Goal: Task Accomplishment & Management: Complete application form

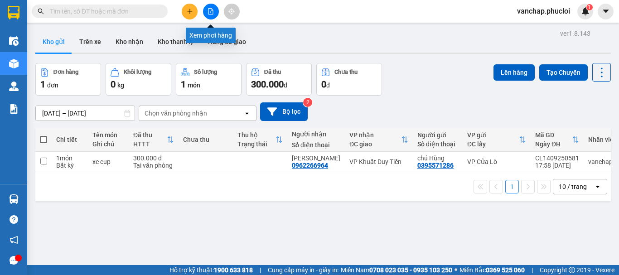
click at [212, 14] on icon "file-add" at bounding box center [210, 11] width 5 height 6
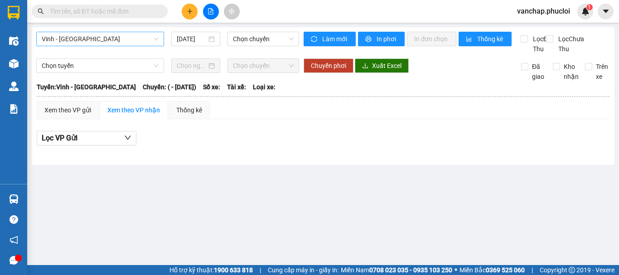
click at [88, 38] on span "Vinh - [GEOGRAPHIC_DATA]" at bounding box center [100, 39] width 117 height 14
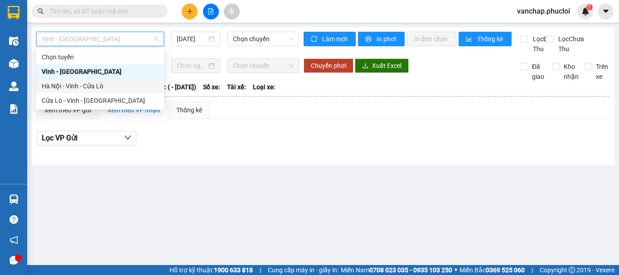
click at [78, 84] on div "Hà Nội - Vinh - Cửa Lò" at bounding box center [100, 86] width 117 height 10
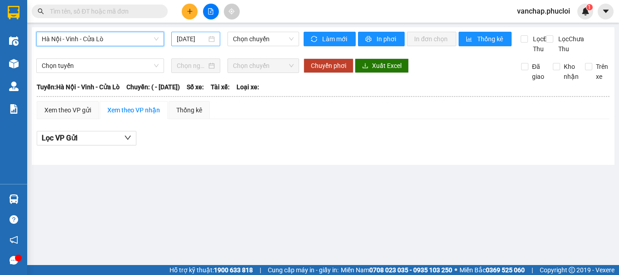
click at [210, 42] on div "[DATE]" at bounding box center [196, 39] width 38 height 10
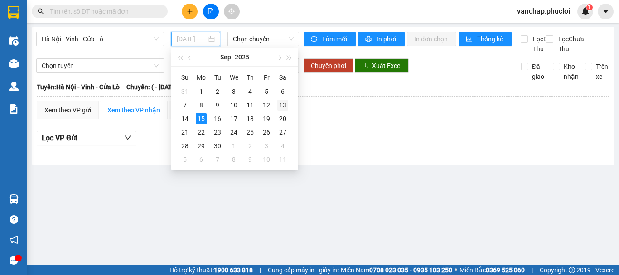
click at [285, 105] on div "13" at bounding box center [282, 105] width 11 height 11
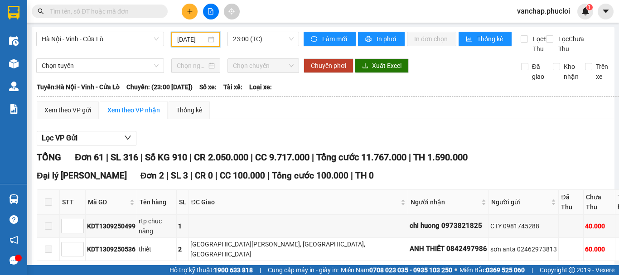
click at [209, 42] on div "[DATE]" at bounding box center [195, 39] width 37 height 10
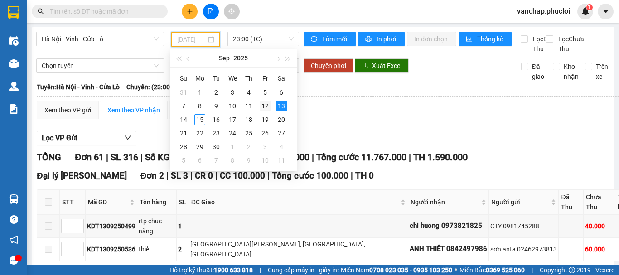
click at [266, 105] on div "12" at bounding box center [264, 106] width 11 height 11
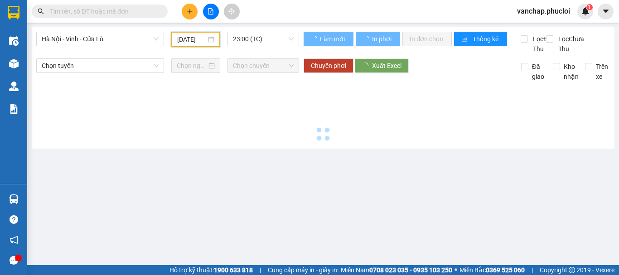
type input "[DATE]"
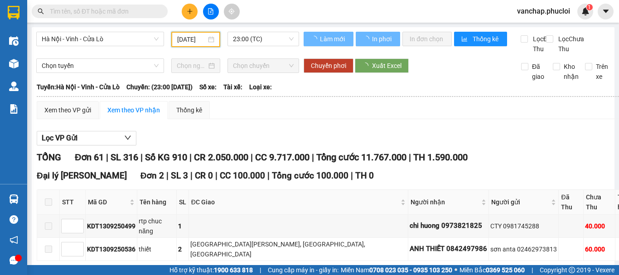
scroll to position [0, 3]
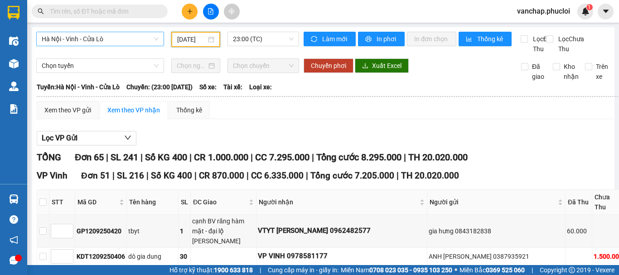
click at [61, 41] on span "Hà Nội - Vinh - Cửa Lò" at bounding box center [100, 39] width 117 height 14
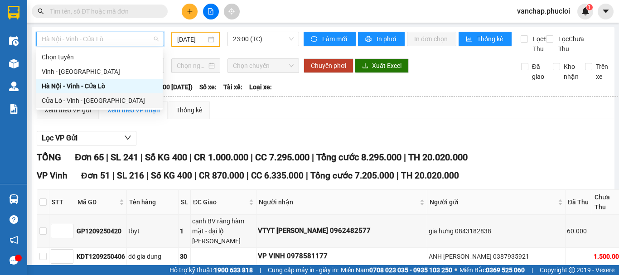
click at [58, 99] on div "Cửa Lò - Vinh - [GEOGRAPHIC_DATA]" at bounding box center [99, 101] width 115 height 10
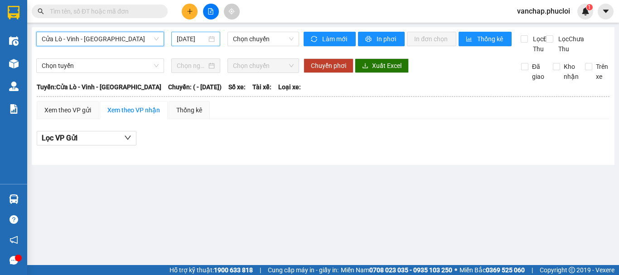
click at [215, 42] on div "[DATE]" at bounding box center [195, 39] width 49 height 14
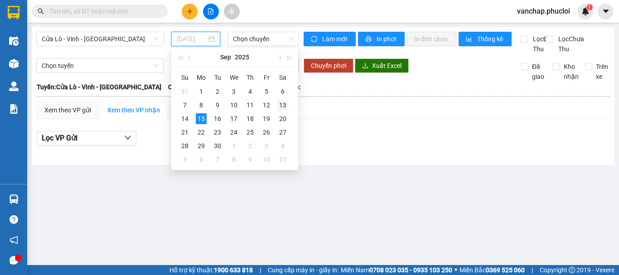
click at [278, 104] on div "13" at bounding box center [282, 105] width 11 height 11
type input "[DATE]"
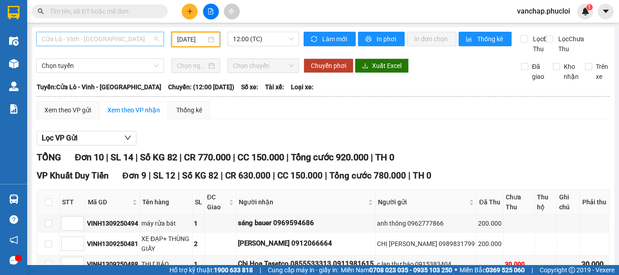
click at [70, 38] on span "Cửa Lò - Vinh - [GEOGRAPHIC_DATA]" at bounding box center [100, 39] width 117 height 14
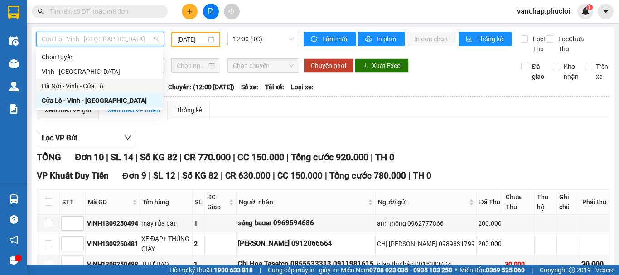
click at [71, 90] on div "Hà Nội - Vinh - Cửa Lò" at bounding box center [99, 86] width 115 height 10
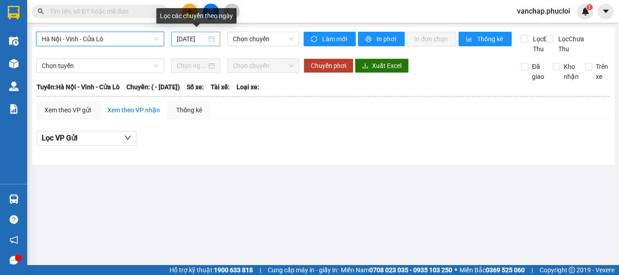
click at [212, 38] on div "[DATE]" at bounding box center [196, 39] width 38 height 10
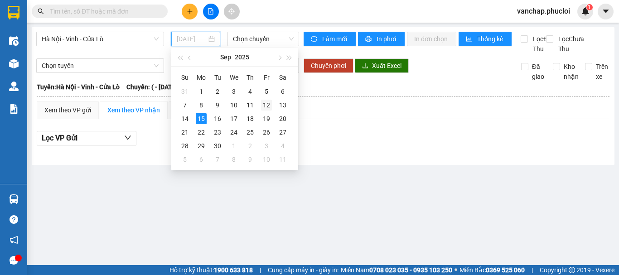
click at [265, 105] on div "12" at bounding box center [266, 105] width 11 height 11
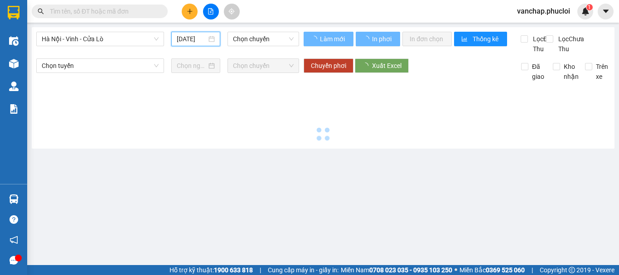
type input "[DATE]"
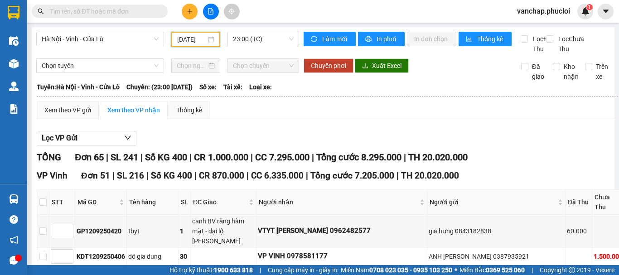
click at [211, 39] on div "[DATE]" at bounding box center [195, 39] width 37 height 10
click at [113, 43] on span "Hà Nội - Vinh - Cửa Lò" at bounding box center [100, 39] width 117 height 14
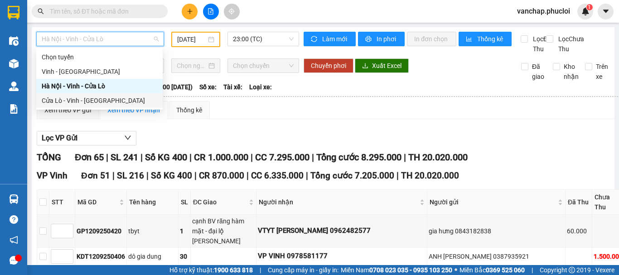
click at [83, 102] on div "Cửa Lò - Vinh - [GEOGRAPHIC_DATA]" at bounding box center [99, 101] width 115 height 10
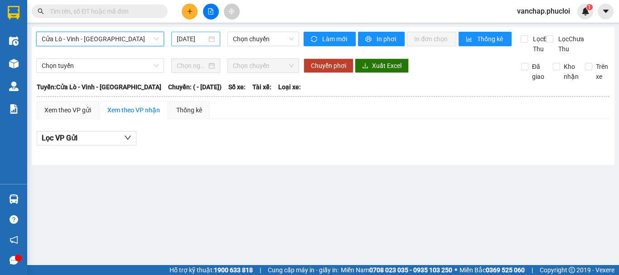
click at [211, 39] on div "[DATE]" at bounding box center [196, 39] width 38 height 10
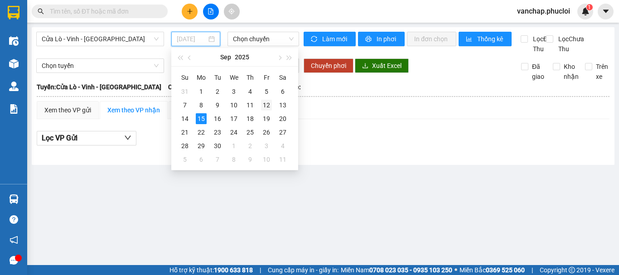
click at [269, 106] on div "12" at bounding box center [266, 105] width 11 height 11
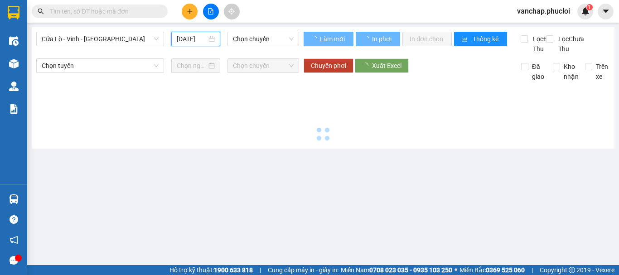
type input "[DATE]"
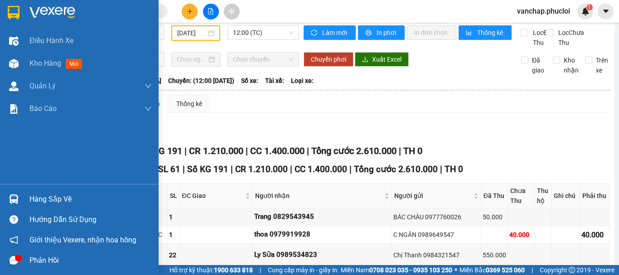
click at [40, 10] on img at bounding box center [52, 13] width 46 height 14
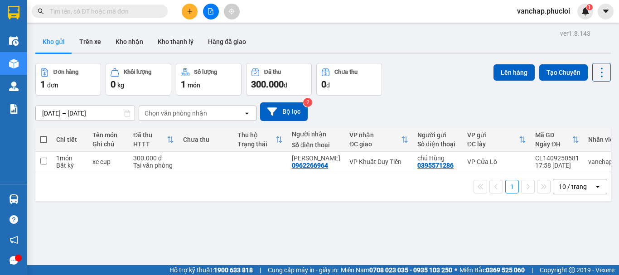
click at [212, 16] on button at bounding box center [211, 12] width 16 height 16
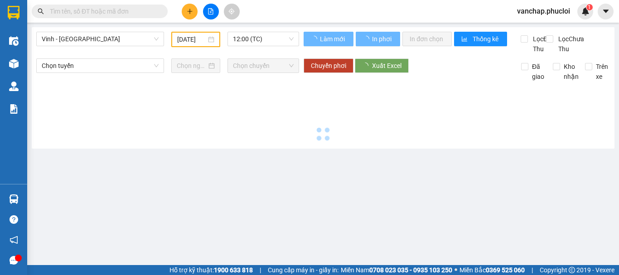
type input "[DATE]"
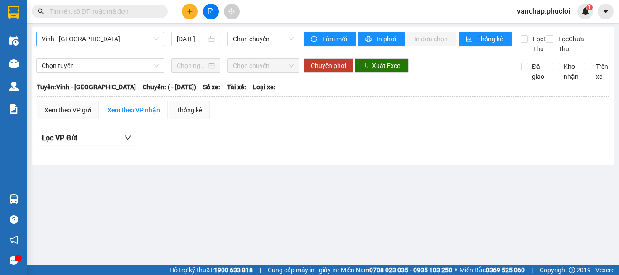
click at [71, 37] on span "Vinh - [GEOGRAPHIC_DATA]" at bounding box center [100, 39] width 117 height 14
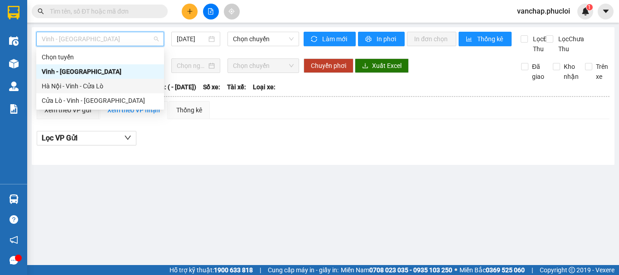
click at [67, 90] on div "Hà Nội - Vinh - Cửa Lò" at bounding box center [100, 86] width 117 height 10
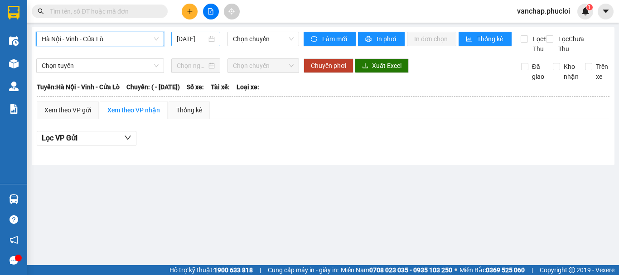
click at [215, 42] on div "[DATE]" at bounding box center [195, 39] width 49 height 14
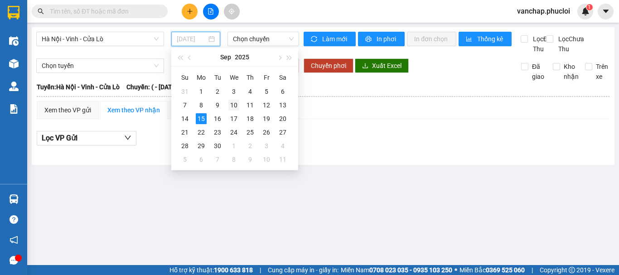
click at [231, 104] on div "10" at bounding box center [233, 105] width 11 height 11
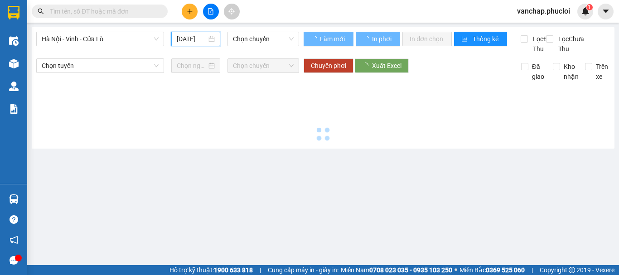
type input "[DATE]"
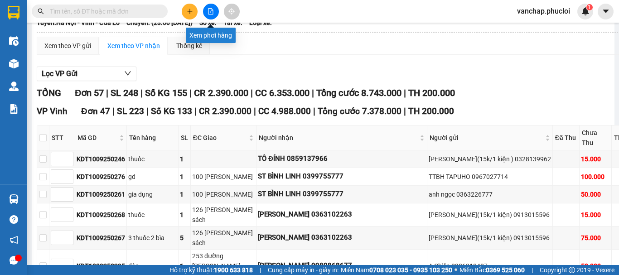
click at [209, 12] on icon "file-add" at bounding box center [210, 11] width 6 height 6
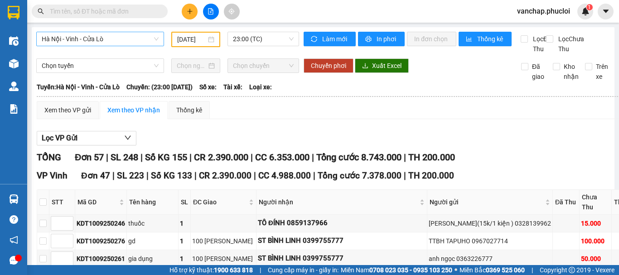
click at [112, 44] on span "Hà Nội - Vinh - Cửa Lò" at bounding box center [100, 39] width 117 height 14
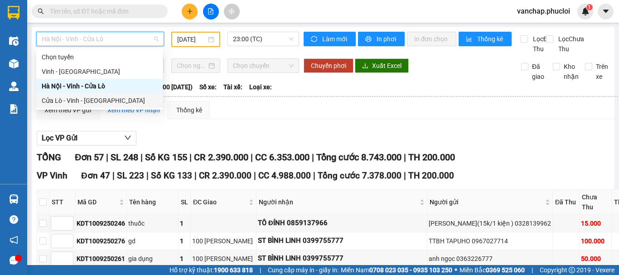
click at [79, 101] on div "Cửa Lò - Vinh - [GEOGRAPHIC_DATA]" at bounding box center [99, 101] width 115 height 10
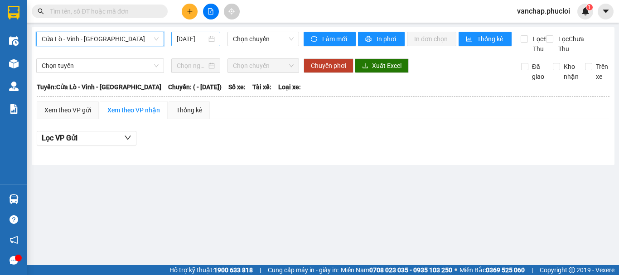
click at [211, 38] on div "[DATE]" at bounding box center [196, 39] width 38 height 10
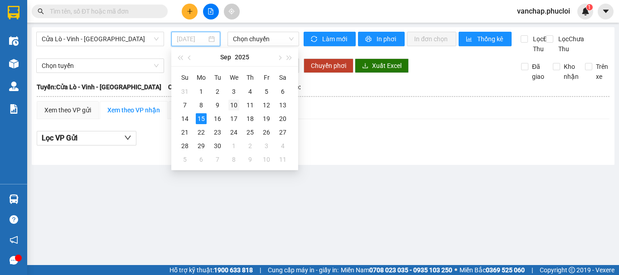
click at [232, 105] on div "10" at bounding box center [233, 105] width 11 height 11
type input "[DATE]"
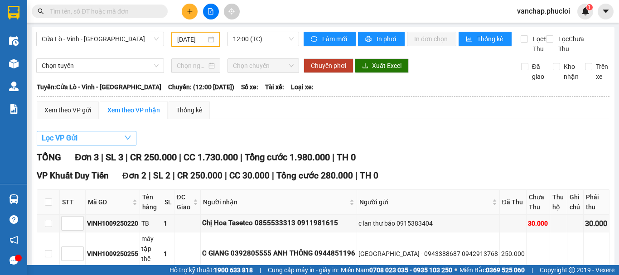
click at [85, 145] on button "Lọc VP Gửi" at bounding box center [87, 138] width 100 height 14
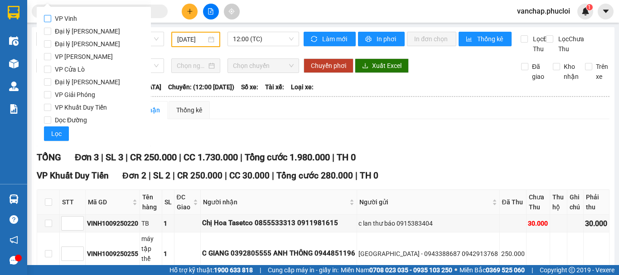
click at [47, 17] on input "VP Vinh" at bounding box center [47, 18] width 7 height 7
checkbox input "true"
click at [58, 138] on span "Lọc" at bounding box center [56, 134] width 10 height 10
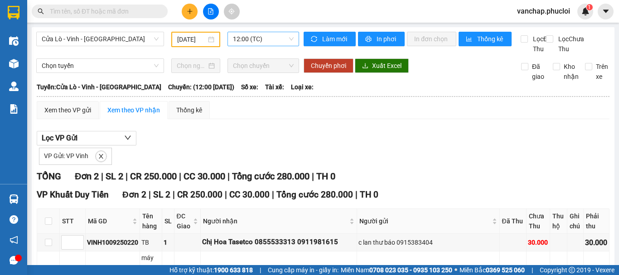
click at [259, 38] on span "12:00 (TC)" at bounding box center [263, 39] width 61 height 14
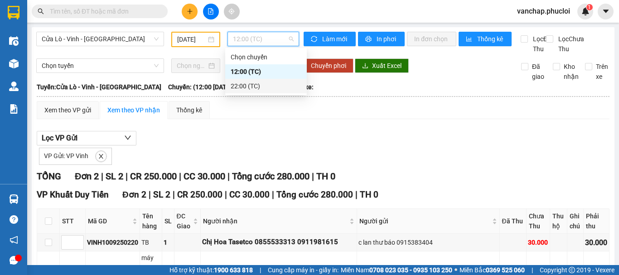
click at [259, 85] on div "22:00 (TC)" at bounding box center [265, 86] width 71 height 10
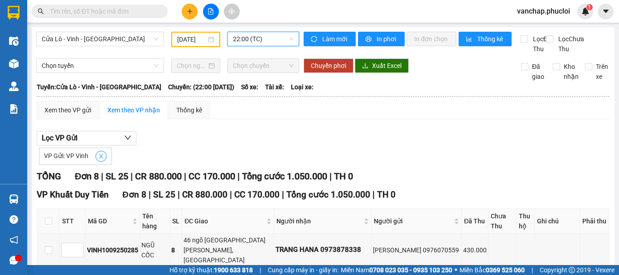
click at [101, 162] on button "button" at bounding box center [101, 156] width 11 height 11
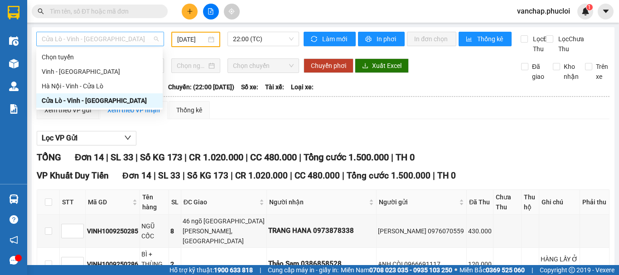
click at [103, 39] on span "Cửa Lò - Vinh - [GEOGRAPHIC_DATA]" at bounding box center [100, 39] width 117 height 14
click at [88, 87] on div "Hà Nội - Vinh - Cửa Lò" at bounding box center [99, 86] width 115 height 10
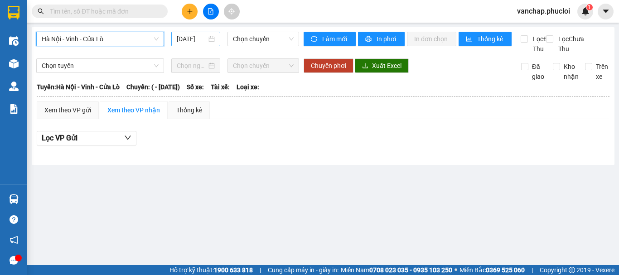
click at [216, 36] on div "[DATE]" at bounding box center [195, 39] width 49 height 14
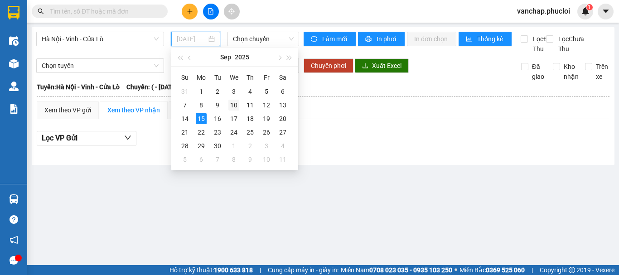
click at [228, 104] on div "10" at bounding box center [233, 105] width 11 height 11
type input "[DATE]"
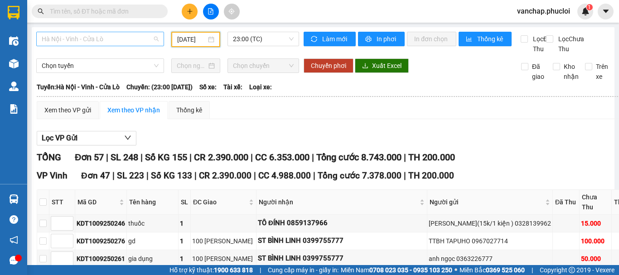
click at [80, 40] on span "Hà Nội - Vinh - Cửa Lò" at bounding box center [100, 39] width 117 height 14
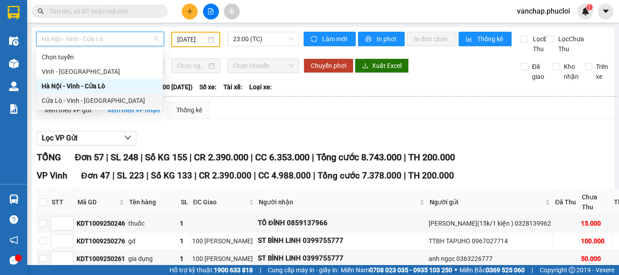
click at [68, 101] on div "Cửa Lò - Vinh - [GEOGRAPHIC_DATA]" at bounding box center [99, 101] width 115 height 10
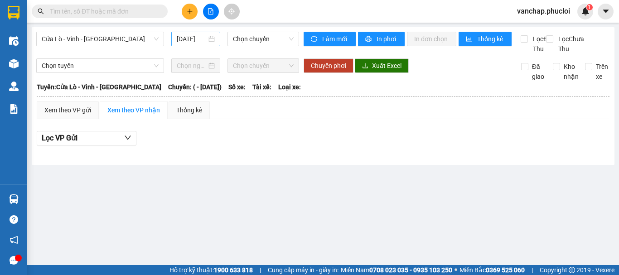
click at [210, 39] on div "[DATE]" at bounding box center [196, 39] width 38 height 10
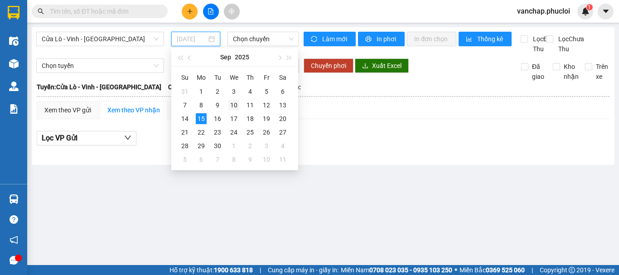
click at [236, 106] on div "10" at bounding box center [233, 105] width 11 height 11
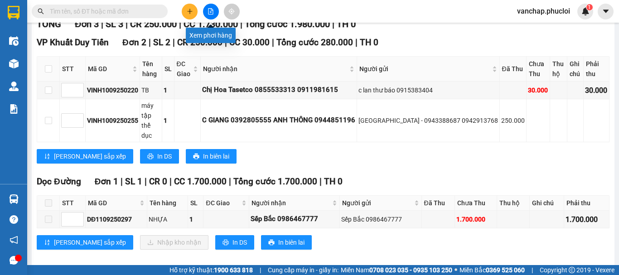
click at [207, 13] on icon "file-add" at bounding box center [210, 11] width 6 height 6
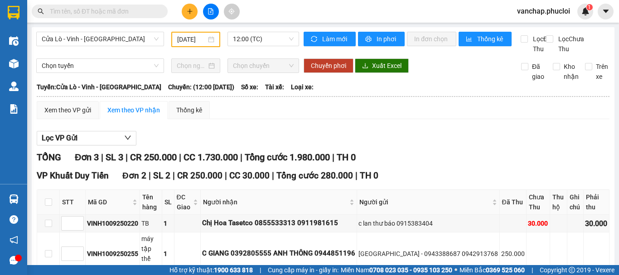
click at [213, 41] on div "[DATE]" at bounding box center [195, 39] width 49 height 15
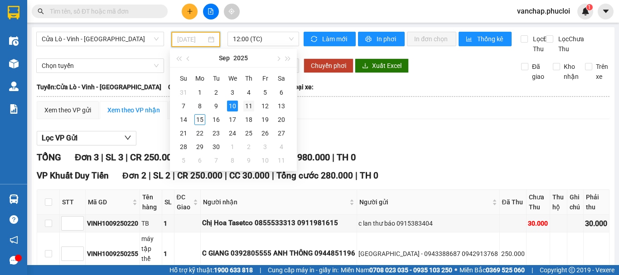
click at [249, 104] on div "11" at bounding box center [248, 106] width 11 height 11
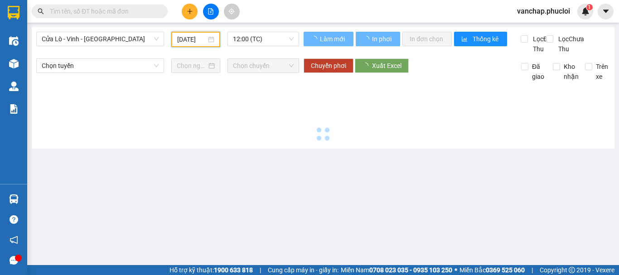
scroll to position [0, 3]
type input "[DATE]"
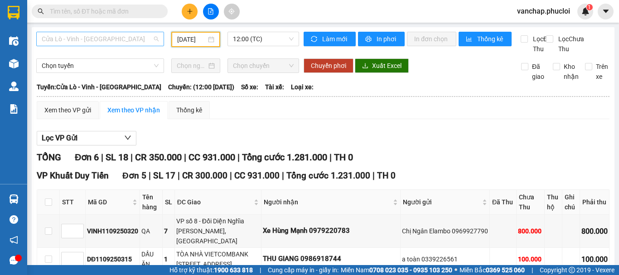
click at [103, 38] on span "Cửa Lò - Vinh - [GEOGRAPHIC_DATA]" at bounding box center [100, 39] width 117 height 14
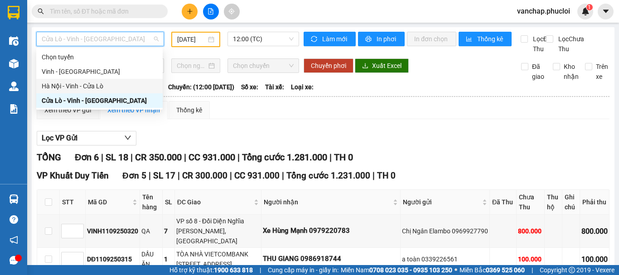
click at [81, 86] on div "Hà Nội - Vinh - Cửa Lò" at bounding box center [99, 86] width 115 height 10
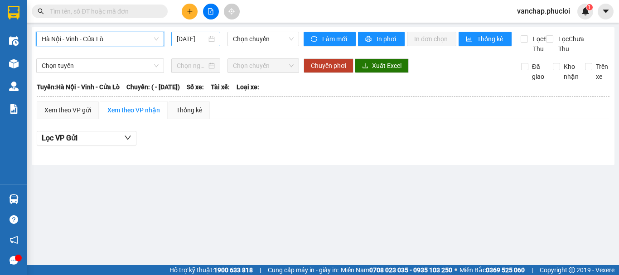
click at [212, 38] on div "[DATE]" at bounding box center [196, 39] width 38 height 10
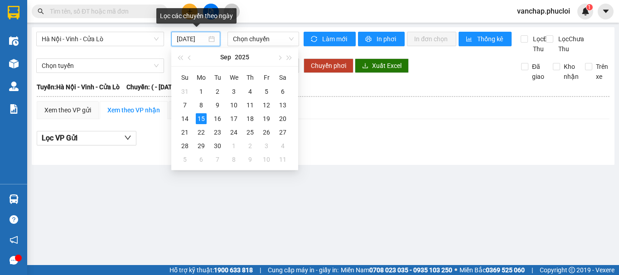
scroll to position [0, 2]
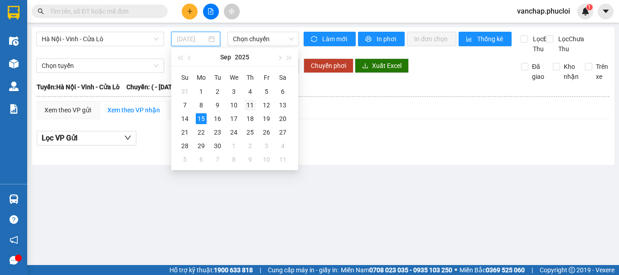
click at [249, 106] on div "11" at bounding box center [250, 105] width 11 height 11
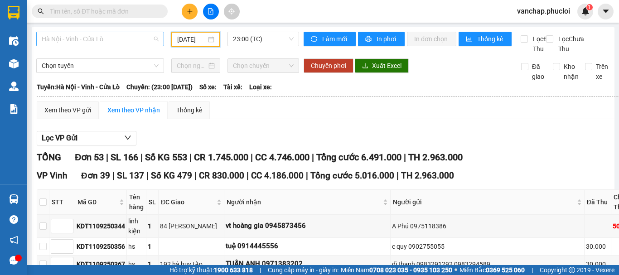
click at [117, 41] on span "Hà Nội - Vinh - Cửa Lò" at bounding box center [100, 39] width 117 height 14
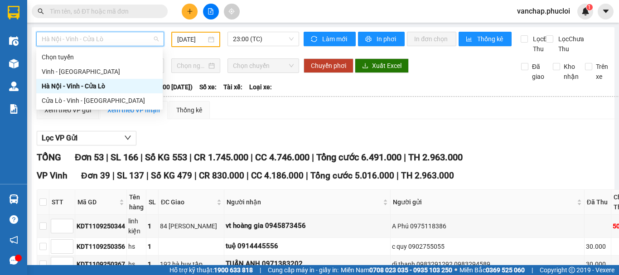
click at [96, 82] on div "Hà Nội - Vinh - Cửa Lò" at bounding box center [99, 86] width 115 height 10
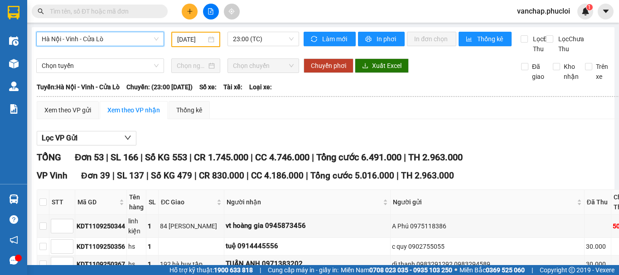
click at [211, 40] on div "[DATE]" at bounding box center [195, 39] width 37 height 10
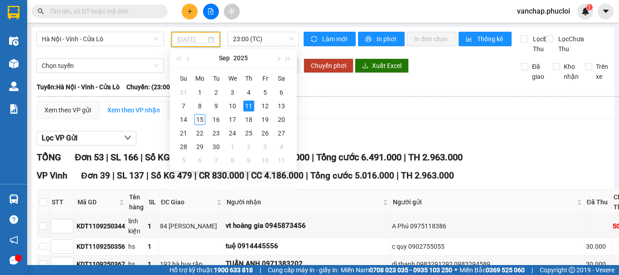
type input "[DATE]"
click at [244, 105] on div "11" at bounding box center [248, 106] width 11 height 11
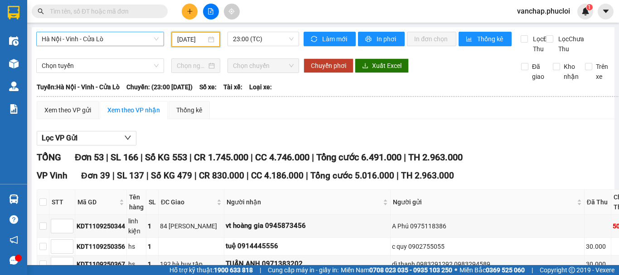
click at [94, 38] on span "Hà Nội - Vinh - Cửa Lò" at bounding box center [100, 39] width 117 height 14
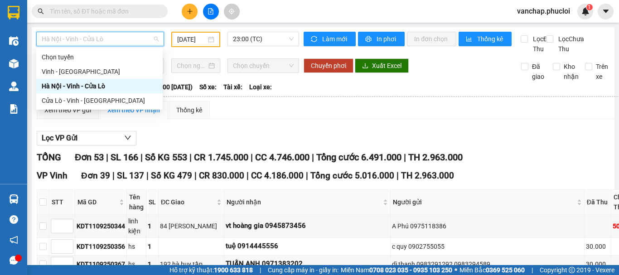
scroll to position [0, 0]
click at [53, 101] on div "Cửa Lò - Vinh - [GEOGRAPHIC_DATA]" at bounding box center [99, 101] width 115 height 10
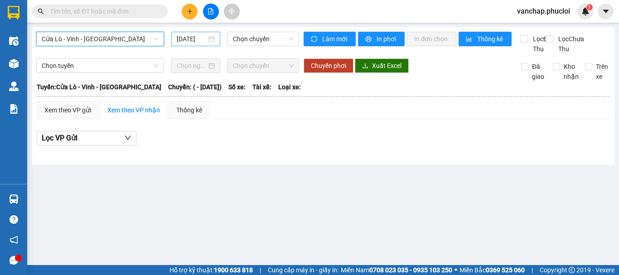
click at [215, 39] on div "[DATE]" at bounding box center [196, 39] width 38 height 10
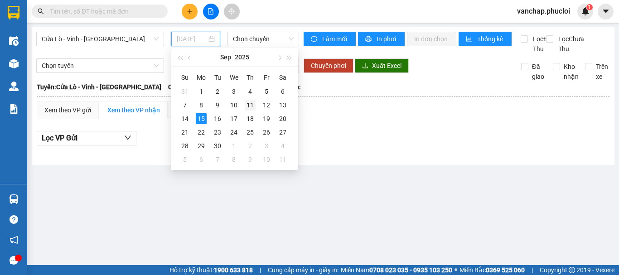
click at [251, 105] on div "11" at bounding box center [250, 105] width 11 height 11
type input "[DATE]"
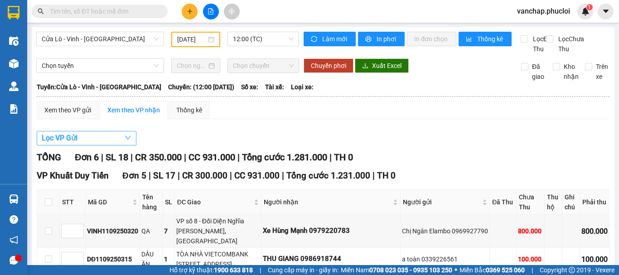
click at [113, 144] on button "Lọc VP Gửi" at bounding box center [87, 138] width 100 height 14
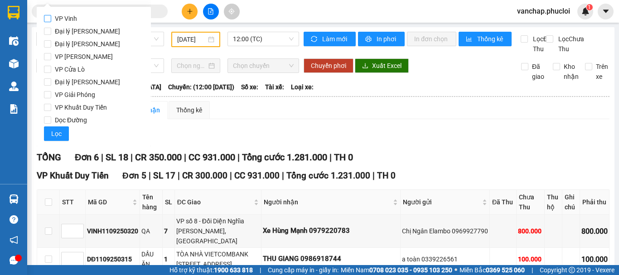
click at [49, 19] on input "VP Vinh" at bounding box center [47, 18] width 7 height 7
checkbox input "true"
click at [52, 131] on span "Lọc" at bounding box center [56, 134] width 10 height 10
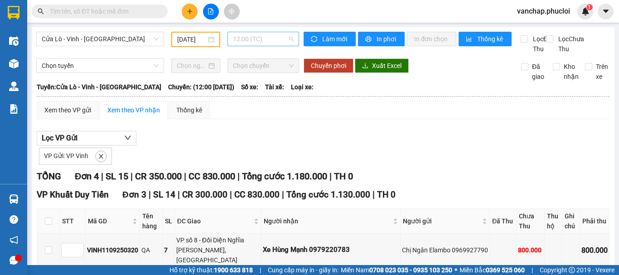
drag, startPoint x: 243, startPoint y: 34, endPoint x: 241, endPoint y: 45, distance: 11.0
click at [244, 34] on span "12:00 (TC)" at bounding box center [263, 39] width 61 height 14
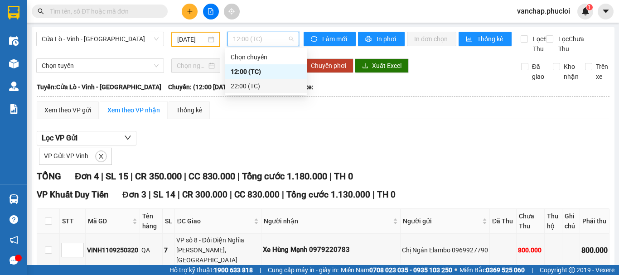
click at [233, 87] on div "22:00 (TC)" at bounding box center [265, 86] width 71 height 10
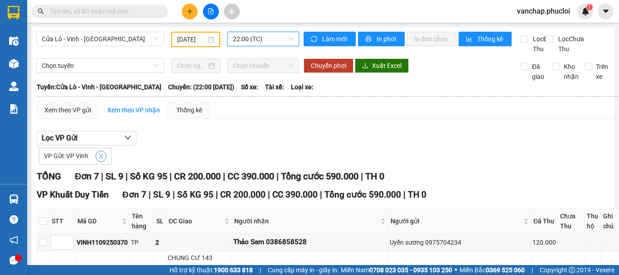
click at [100, 159] on icon "close" at bounding box center [101, 156] width 6 height 6
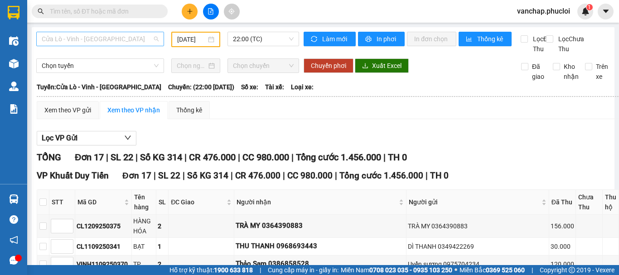
click at [113, 38] on span "Cửa Lò - Vinh - [GEOGRAPHIC_DATA]" at bounding box center [100, 39] width 117 height 14
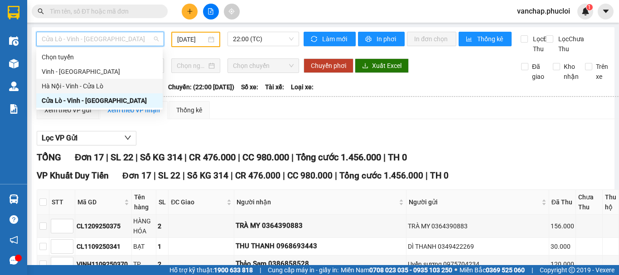
click at [81, 86] on div "Hà Nội - Vinh - Cửa Lò" at bounding box center [99, 86] width 115 height 10
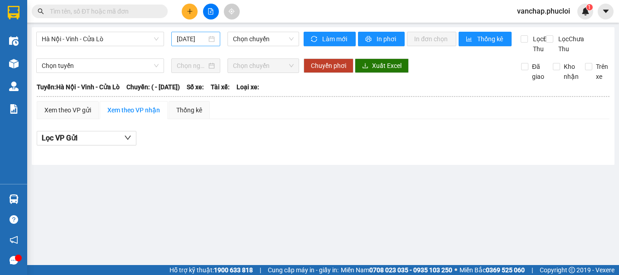
click at [211, 39] on div "[DATE]" at bounding box center [196, 39] width 38 height 10
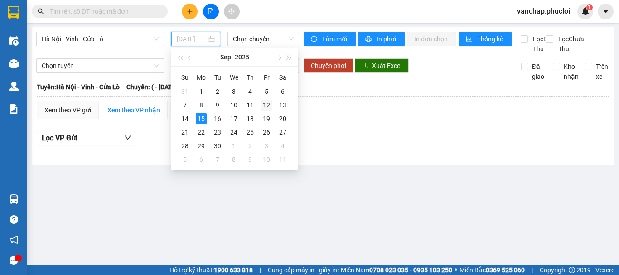
click at [265, 105] on div "12" at bounding box center [266, 105] width 11 height 11
type input "[DATE]"
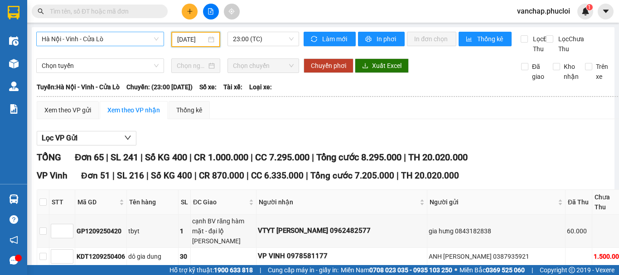
click at [123, 38] on span "Hà Nội - Vinh - Cửa Lò" at bounding box center [100, 39] width 117 height 14
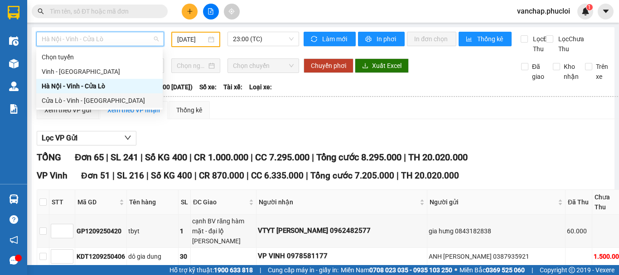
click at [82, 99] on div "Cửa Lò - Vinh - [GEOGRAPHIC_DATA]" at bounding box center [99, 101] width 115 height 10
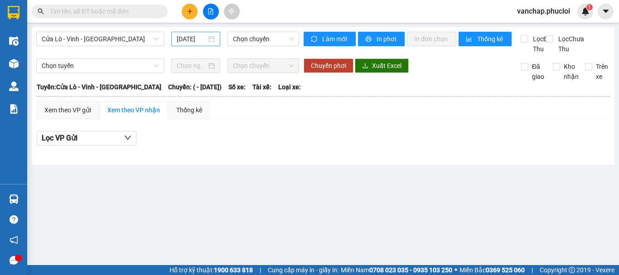
click at [214, 39] on div "[DATE]" at bounding box center [196, 39] width 38 height 10
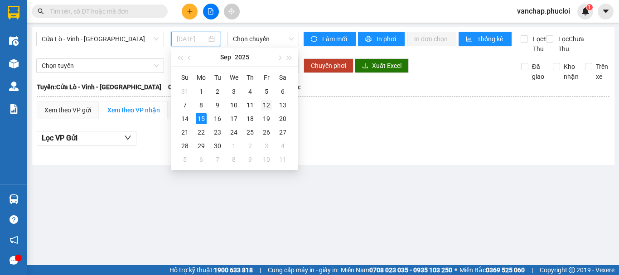
click at [267, 104] on div "12" at bounding box center [266, 105] width 11 height 11
type input "[DATE]"
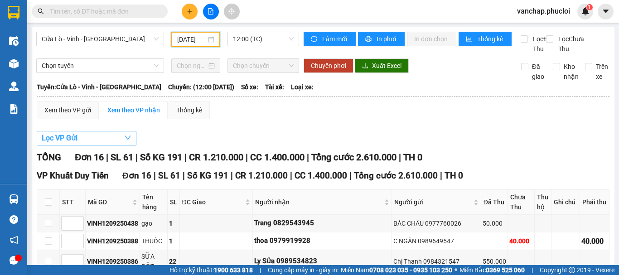
click at [105, 145] on button "Lọc VP Gửi" at bounding box center [87, 138] width 100 height 14
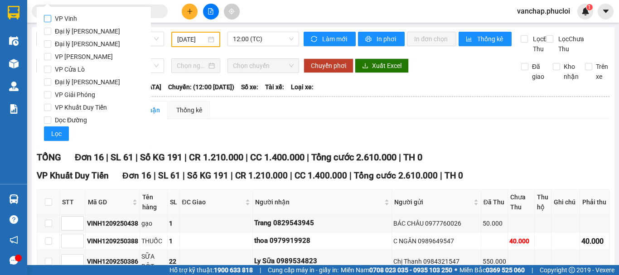
click at [47, 19] on input "VP Vinh" at bounding box center [47, 18] width 7 height 7
checkbox input "true"
click at [56, 134] on span "Lọc" at bounding box center [56, 134] width 10 height 10
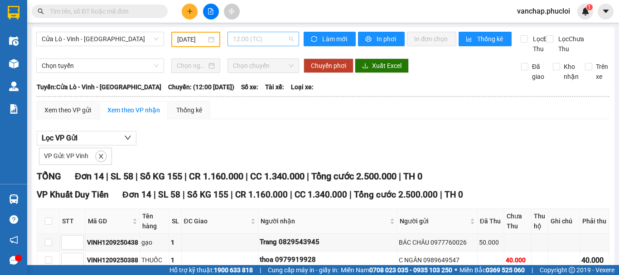
click at [245, 40] on span "12:00 (TC)" at bounding box center [263, 39] width 61 height 14
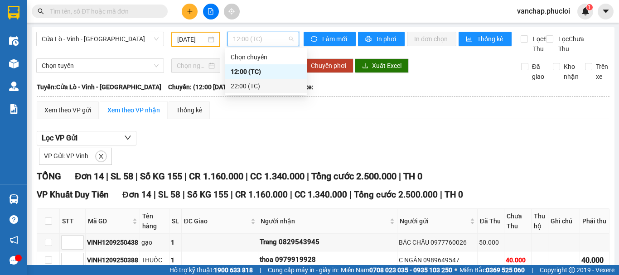
click at [240, 84] on div "22:00 (TC)" at bounding box center [265, 86] width 71 height 10
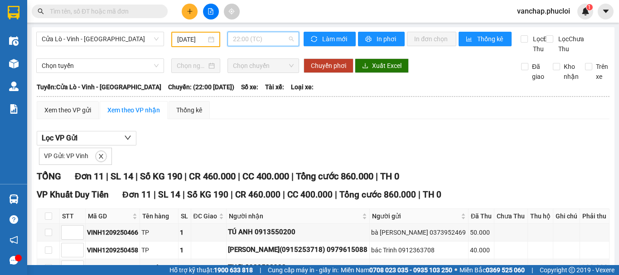
click at [283, 37] on span "22:00 (TC)" at bounding box center [263, 39] width 61 height 14
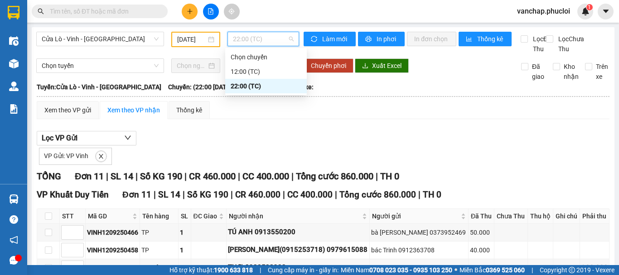
click at [260, 85] on div "22:00 (TC)" at bounding box center [265, 86] width 71 height 10
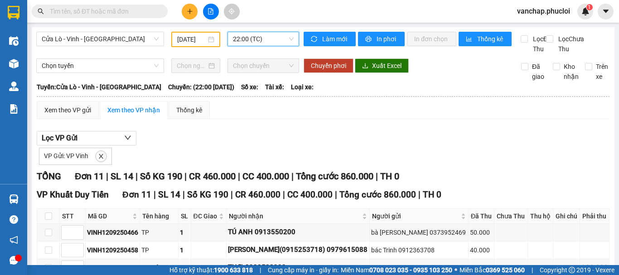
click at [236, 30] on div "Cửa Lò - [GEOGRAPHIC_DATA] - [GEOGRAPHIC_DATA] [DATE] 22:00 22:00 (TC) Làm mới …" at bounding box center [323, 243] width 582 height 433
click at [245, 39] on span "22:00 (TC)" at bounding box center [263, 39] width 61 height 14
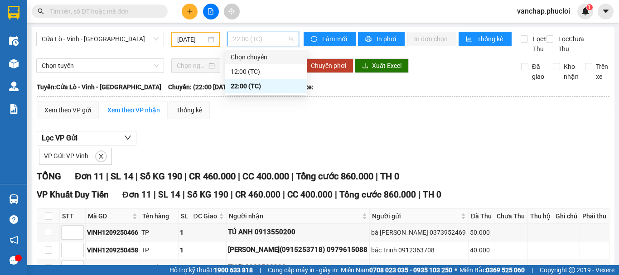
click at [242, 68] on div "12:00 (TC)" at bounding box center [265, 72] width 71 height 10
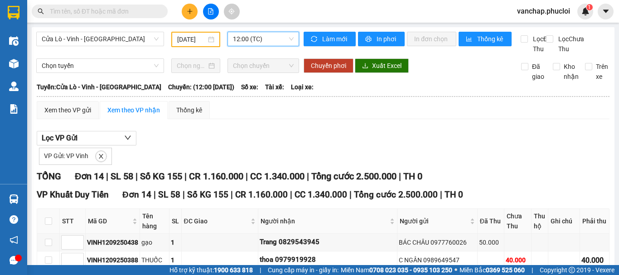
click at [187, 11] on icon "plus" at bounding box center [190, 11] width 6 height 6
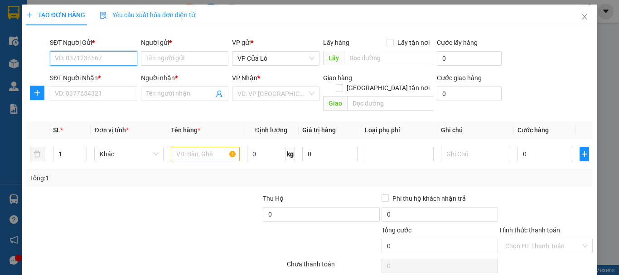
click at [83, 55] on input "SĐT Người Gửi *" at bounding box center [93, 58] width 87 height 14
click at [65, 78] on div "0335827592 - Dì Vỹ" at bounding box center [93, 77] width 76 height 10
type input "0335827592"
type input "Dì Vỹ"
type input "0335827592"
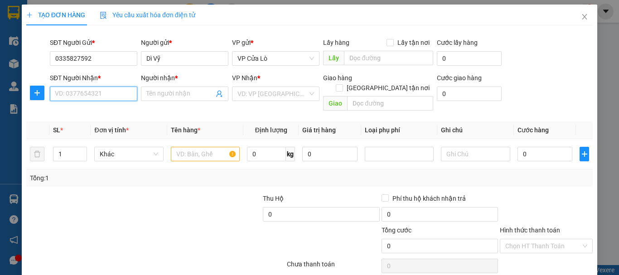
click at [80, 91] on input "SĐT Người Nhận *" at bounding box center [93, 93] width 87 height 14
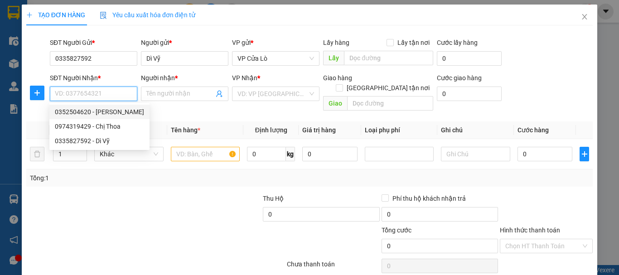
click at [86, 113] on div "0352504620 - [PERSON_NAME]" at bounding box center [99, 112] width 89 height 10
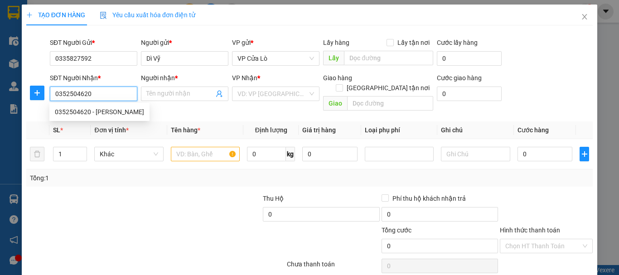
type input "0352504620"
type input "[PERSON_NAME]"
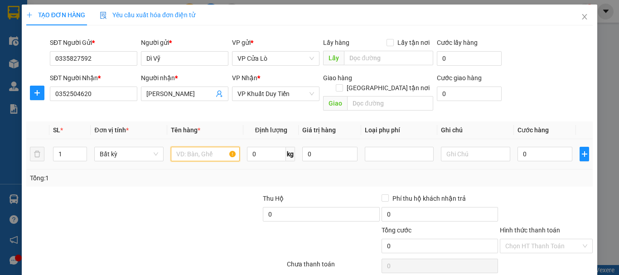
click at [180, 147] on input "text" at bounding box center [205, 154] width 69 height 14
type input "thực phẩm"
click at [260, 147] on input "0" at bounding box center [266, 154] width 39 height 14
type input "26"
click at [232, 176] on div "Tổng: 1" at bounding box center [309, 177] width 566 height 17
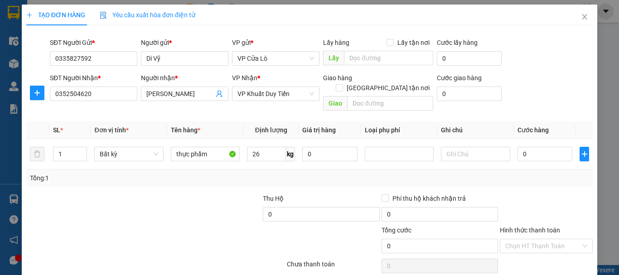
type input "70.000"
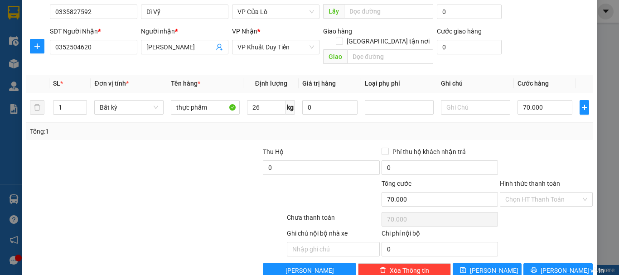
scroll to position [47, 0]
click at [558, 192] on input "Hình thức thanh toán" at bounding box center [543, 199] width 76 height 14
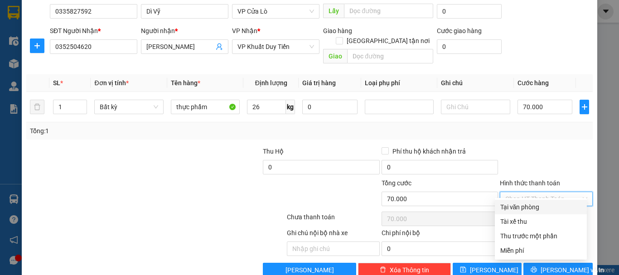
click at [524, 209] on div "Tại văn phòng" at bounding box center [540, 207] width 81 height 10
type input "0"
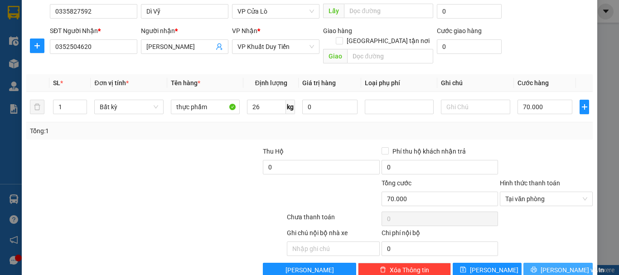
click at [534, 263] on button "[PERSON_NAME] và In" at bounding box center [557, 270] width 69 height 14
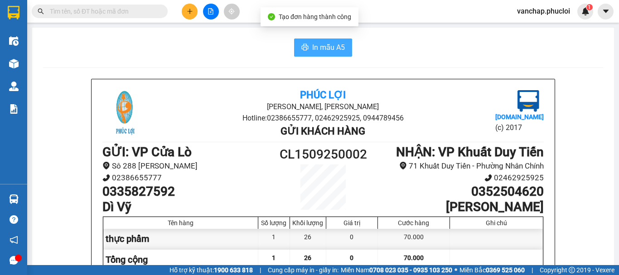
click at [317, 48] on span "In mẫu A5" at bounding box center [328, 47] width 33 height 11
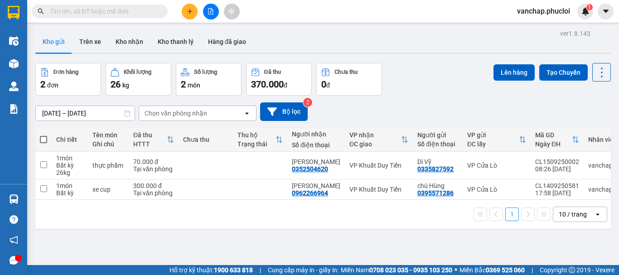
click at [205, 13] on button at bounding box center [211, 12] width 16 height 16
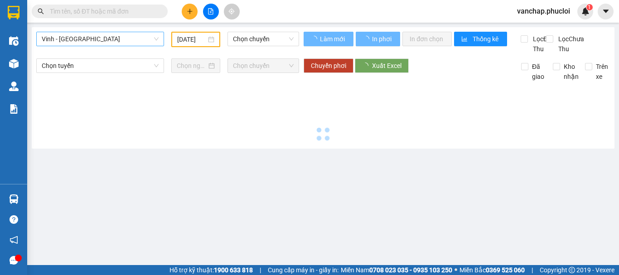
type input "[DATE]"
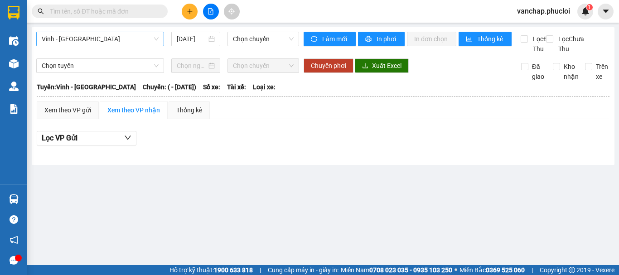
click at [113, 43] on span "Vinh - [GEOGRAPHIC_DATA]" at bounding box center [100, 39] width 117 height 14
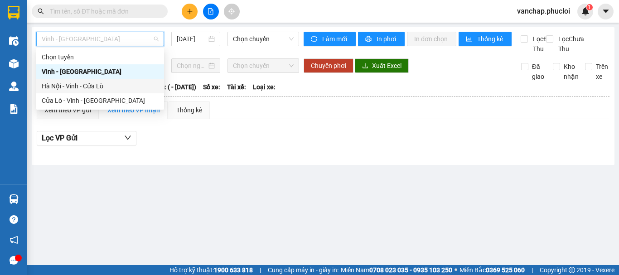
click at [83, 87] on div "Hà Nội - Vinh - Cửa Lò" at bounding box center [100, 86] width 117 height 10
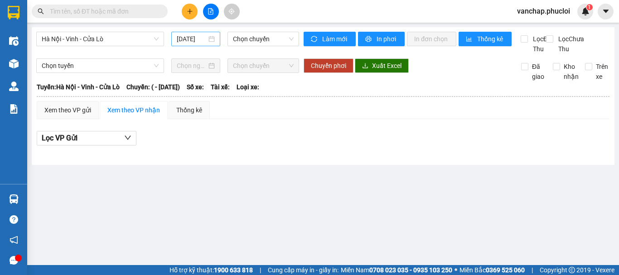
click at [211, 40] on div "[DATE]" at bounding box center [196, 39] width 38 height 10
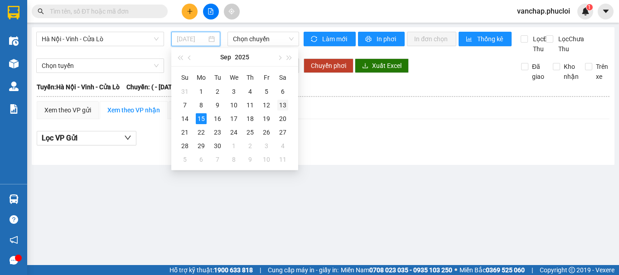
click at [280, 104] on div "13" at bounding box center [282, 105] width 11 height 11
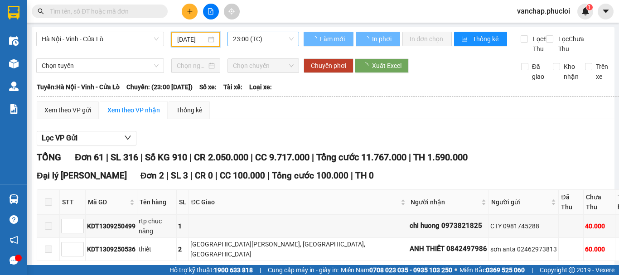
click at [263, 41] on span "23:00 (TC)" at bounding box center [263, 39] width 61 height 14
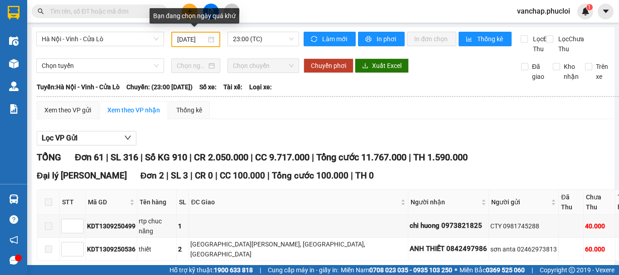
click at [210, 41] on div "[DATE]" at bounding box center [195, 39] width 37 height 10
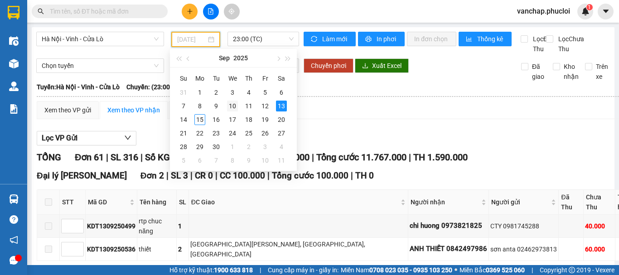
click at [234, 107] on div "10" at bounding box center [232, 106] width 11 height 11
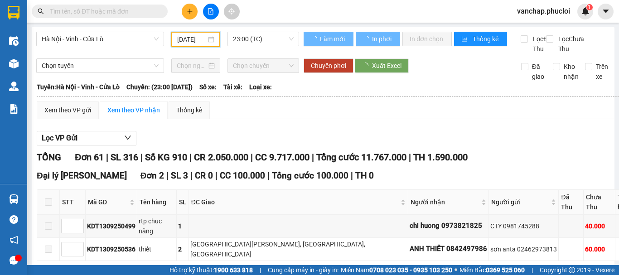
scroll to position [0, 3]
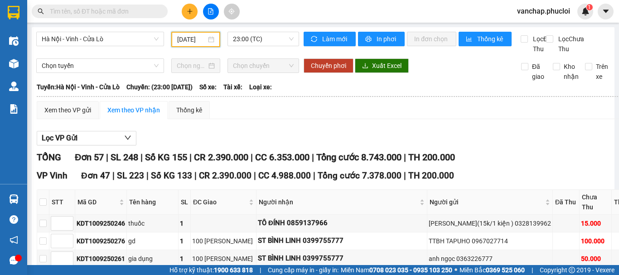
click at [206, 39] on div "[DATE]" at bounding box center [195, 39] width 37 height 10
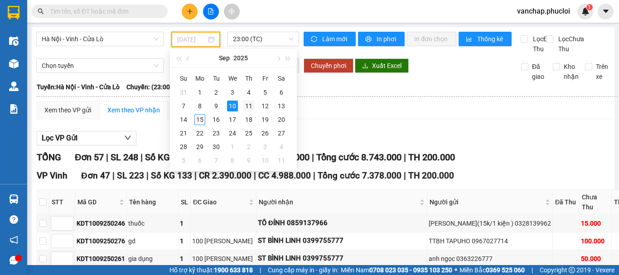
click at [250, 103] on div "11" at bounding box center [248, 106] width 11 height 11
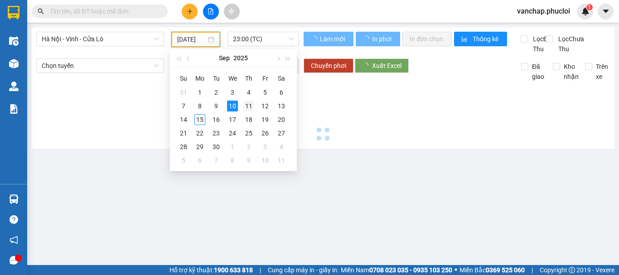
scroll to position [0, 3]
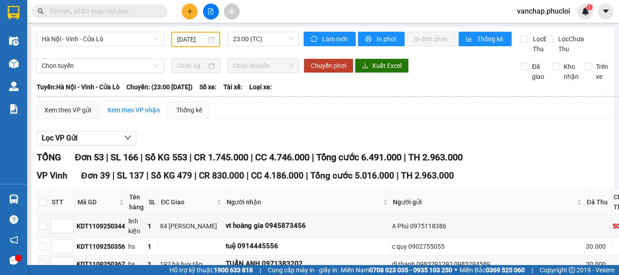
click at [209, 41] on div "[DATE]" at bounding box center [195, 39] width 37 height 10
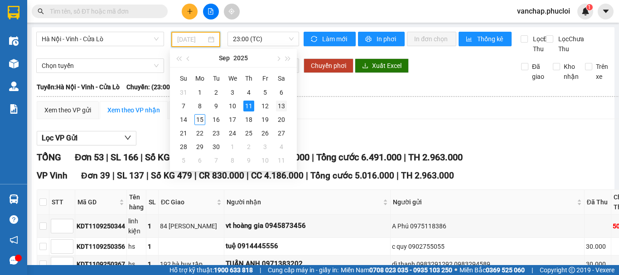
click at [283, 107] on div "13" at bounding box center [281, 106] width 11 height 11
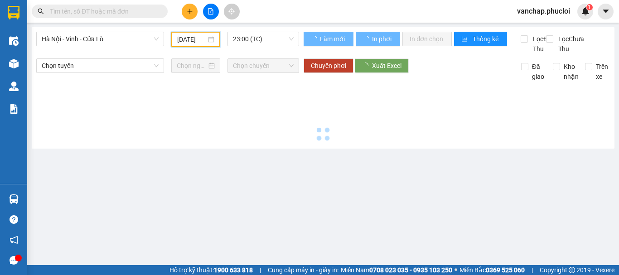
scroll to position [0, 3]
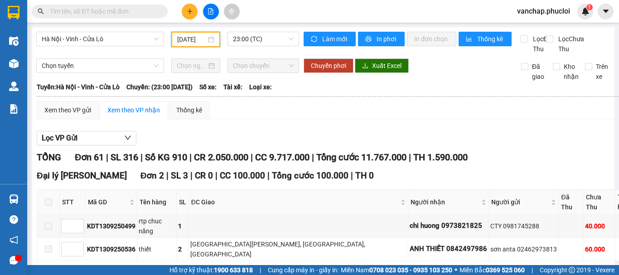
click at [211, 41] on div "[DATE]" at bounding box center [195, 39] width 37 height 10
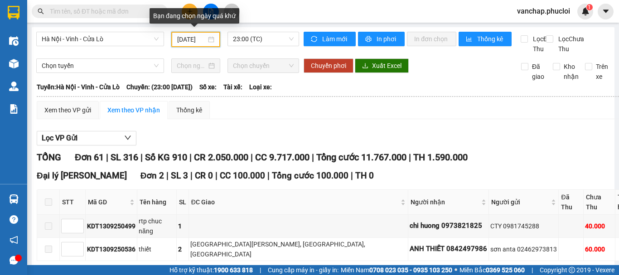
scroll to position [0, 4]
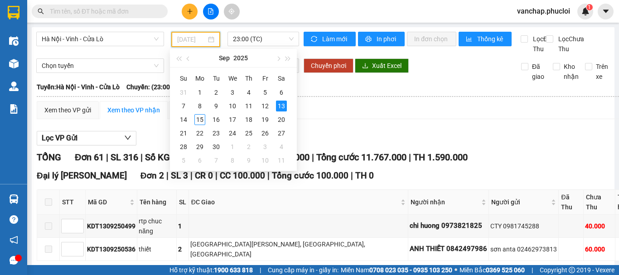
type input "[DATE]"
click at [280, 105] on div "13" at bounding box center [281, 106] width 11 height 11
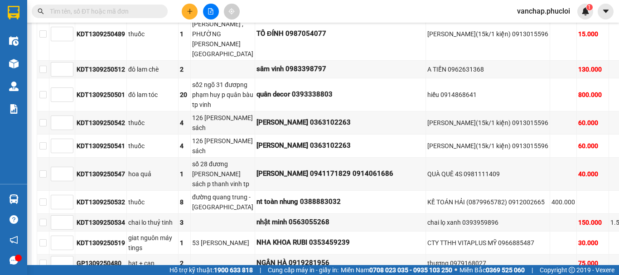
scroll to position [0, 0]
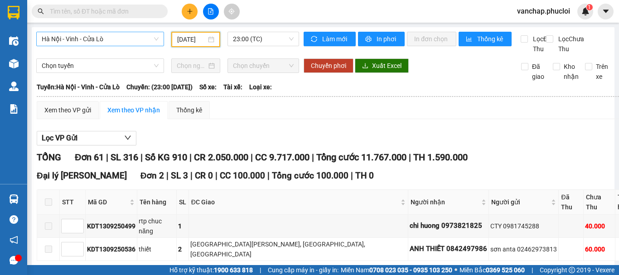
click at [136, 41] on span "Hà Nội - Vinh - Cửa Lò" at bounding box center [100, 39] width 117 height 14
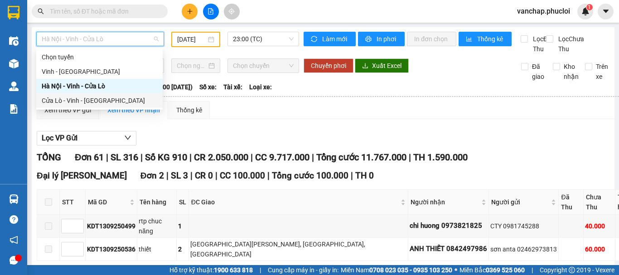
click at [73, 102] on div "Cửa Lò - Vinh - [GEOGRAPHIC_DATA]" at bounding box center [99, 101] width 115 height 10
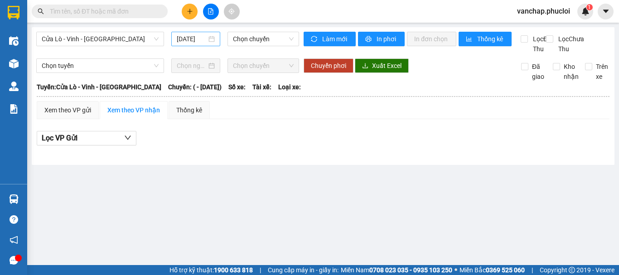
click at [209, 41] on div "[DATE]" at bounding box center [196, 39] width 38 height 10
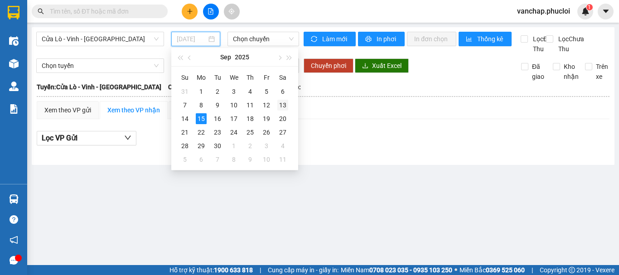
click at [286, 104] on div "13" at bounding box center [282, 105] width 11 height 11
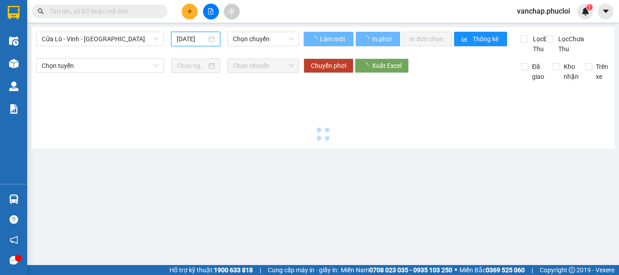
type input "[DATE]"
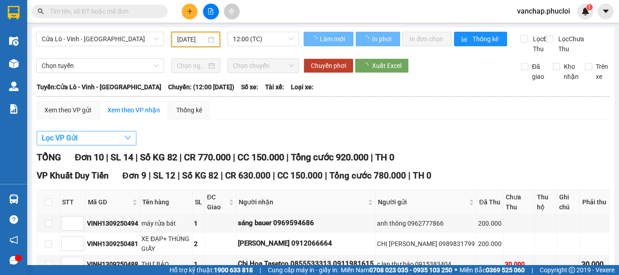
click at [86, 145] on button "Lọc VP Gửi" at bounding box center [87, 138] width 100 height 14
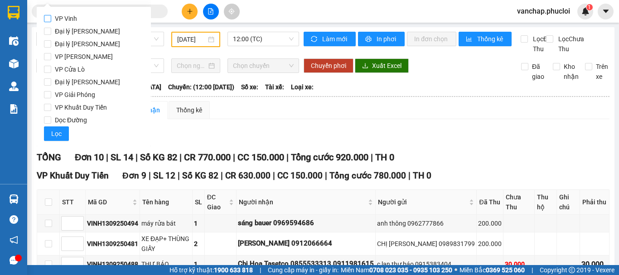
click at [51, 18] on input "VP Vinh" at bounding box center [47, 18] width 7 height 7
checkbox input "true"
click at [54, 134] on span "Lọc" at bounding box center [56, 134] width 10 height 10
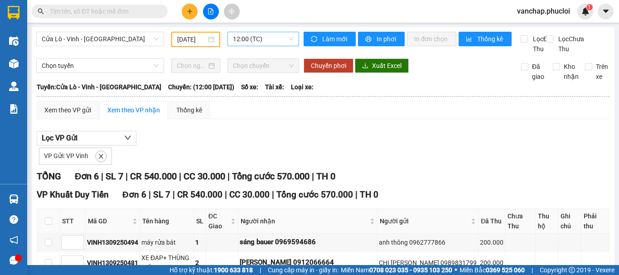
click at [238, 36] on span "12:00 (TC)" at bounding box center [263, 39] width 61 height 14
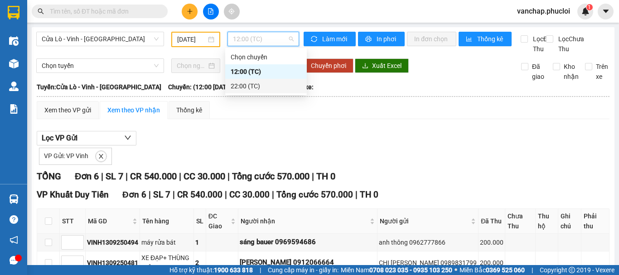
click at [240, 88] on div "22:00 (TC)" at bounding box center [265, 86] width 71 height 10
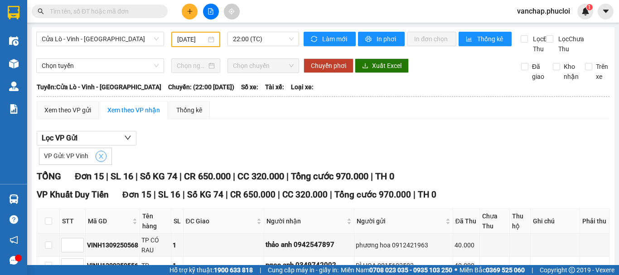
click at [102, 159] on icon "close" at bounding box center [101, 156] width 6 height 6
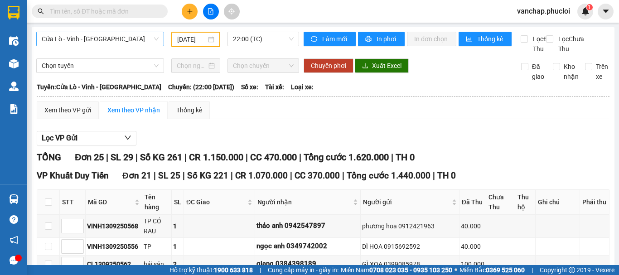
click at [78, 34] on span "Cửa Lò - Vinh - [GEOGRAPHIC_DATA]" at bounding box center [100, 39] width 117 height 14
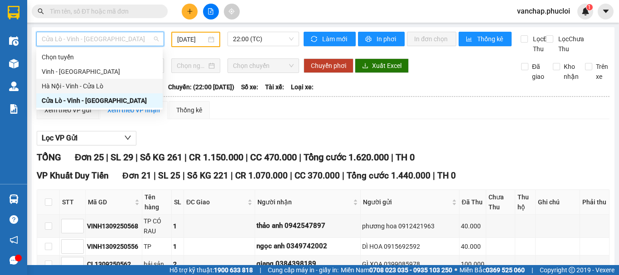
click at [64, 84] on div "Hà Nội - Vinh - Cửa Lò" at bounding box center [99, 86] width 115 height 10
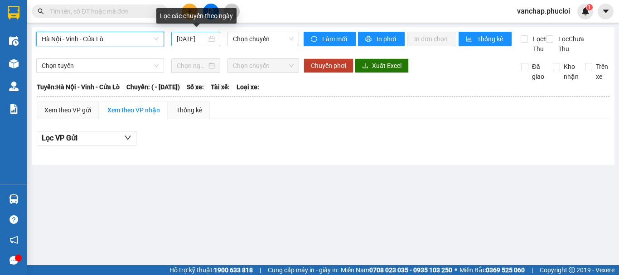
click at [211, 40] on div "[DATE]" at bounding box center [196, 39] width 38 height 10
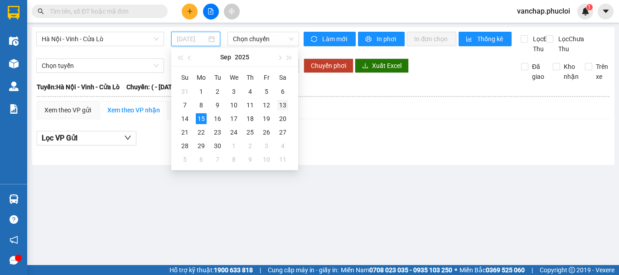
click at [281, 106] on div "13" at bounding box center [282, 105] width 11 height 11
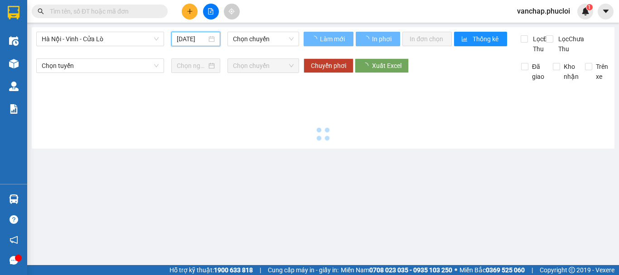
type input "[DATE]"
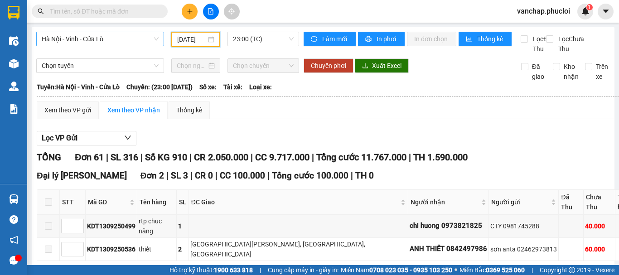
click at [131, 43] on span "Hà Nội - Vinh - Cửa Lò" at bounding box center [100, 39] width 117 height 14
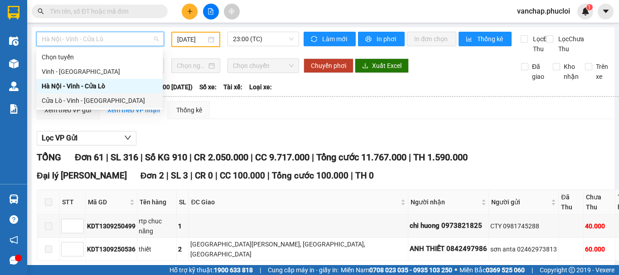
click at [79, 103] on div "Cửa Lò - Vinh - [GEOGRAPHIC_DATA]" at bounding box center [99, 101] width 115 height 10
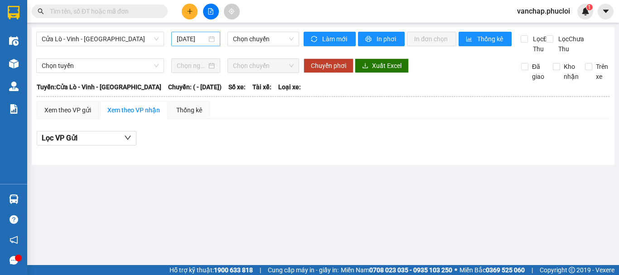
click at [214, 40] on div "[DATE]" at bounding box center [196, 39] width 38 height 10
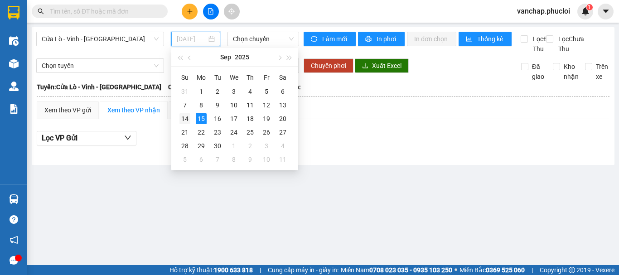
click at [184, 118] on div "14" at bounding box center [184, 118] width 11 height 11
type input "[DATE]"
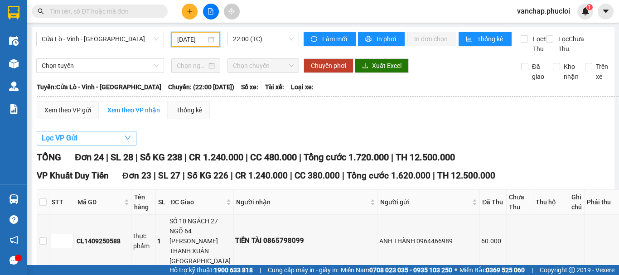
click at [94, 144] on button "Lọc VP Gửi" at bounding box center [87, 138] width 100 height 14
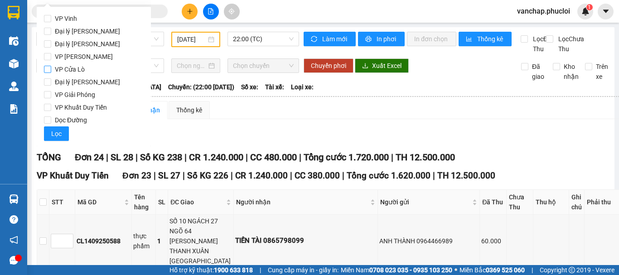
click at [47, 70] on input "VP Cửa Lò" at bounding box center [47, 69] width 7 height 7
checkbox input "true"
click at [53, 134] on span "Lọc" at bounding box center [56, 134] width 10 height 10
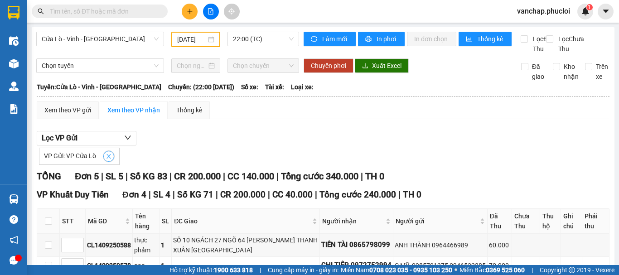
click at [106, 159] on icon "close" at bounding box center [109, 156] width 6 height 6
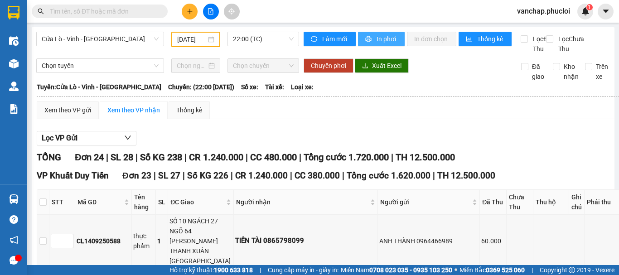
click at [364, 34] on button "In phơi" at bounding box center [381, 39] width 47 height 14
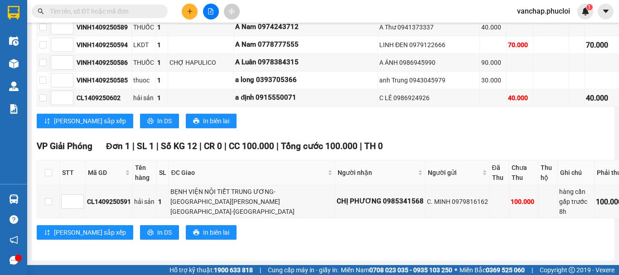
scroll to position [671, 0]
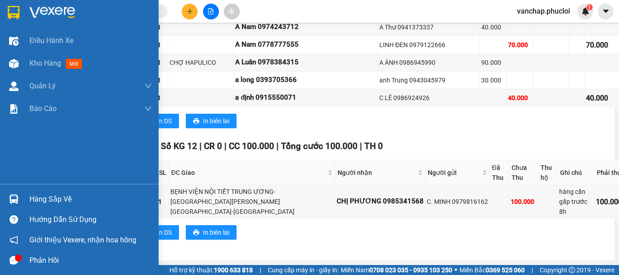
click at [43, 7] on img at bounding box center [52, 13] width 46 height 14
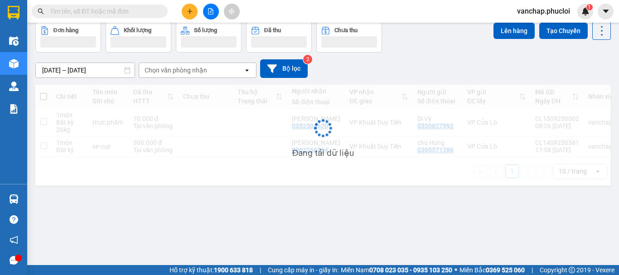
scroll to position [42, 0]
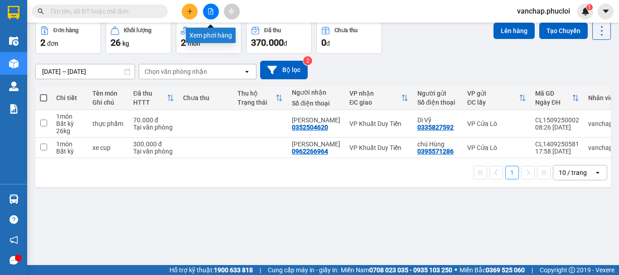
click at [213, 15] on button at bounding box center [211, 12] width 16 height 16
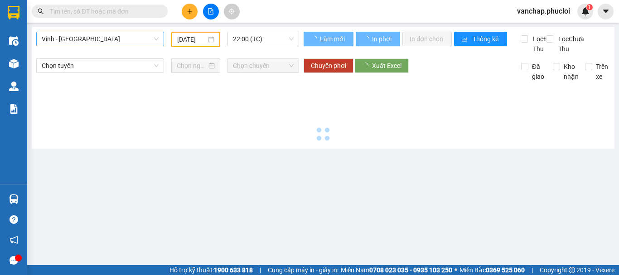
type input "[DATE]"
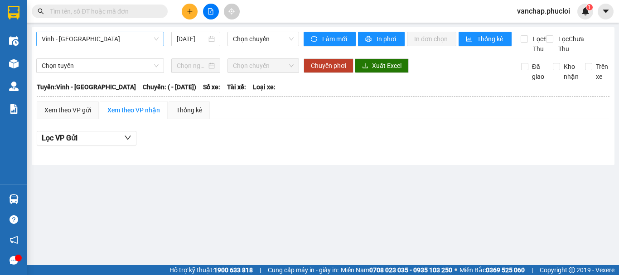
click at [110, 35] on span "Vinh - [GEOGRAPHIC_DATA]" at bounding box center [100, 39] width 117 height 14
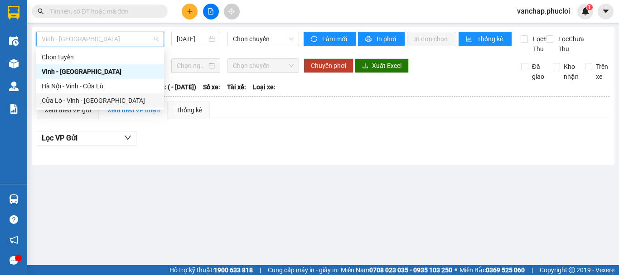
click at [77, 101] on div "Cửa Lò - Vinh - [GEOGRAPHIC_DATA]" at bounding box center [100, 101] width 117 height 10
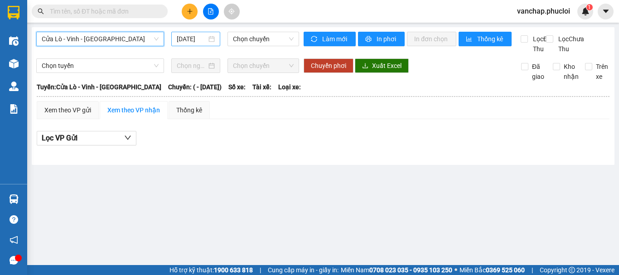
click at [217, 39] on div "[DATE]" at bounding box center [195, 39] width 49 height 14
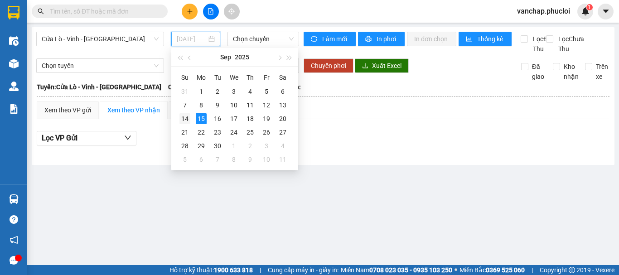
click at [184, 118] on div "14" at bounding box center [184, 118] width 11 height 11
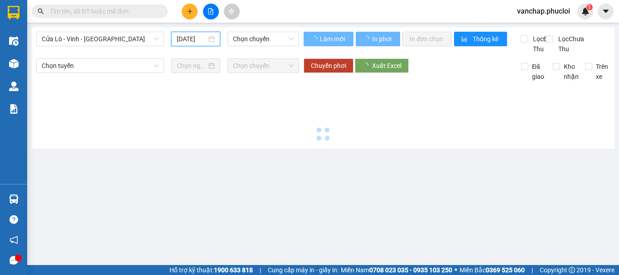
type input "[DATE]"
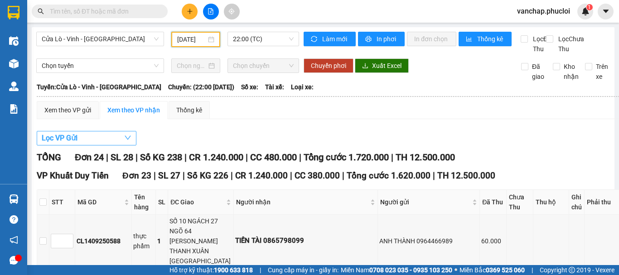
click at [80, 145] on button "Lọc VP Gửi" at bounding box center [87, 138] width 100 height 14
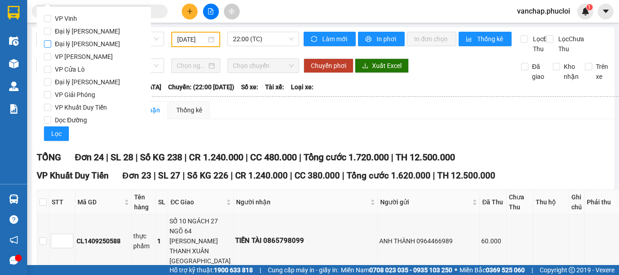
click at [49, 44] on input "Đại lý [PERSON_NAME]" at bounding box center [47, 43] width 7 height 7
checkbox input "true"
click at [54, 128] on button "Lọc" at bounding box center [56, 133] width 25 height 14
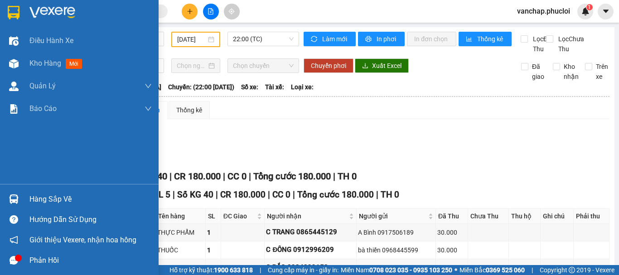
click at [41, 10] on img at bounding box center [52, 13] width 46 height 14
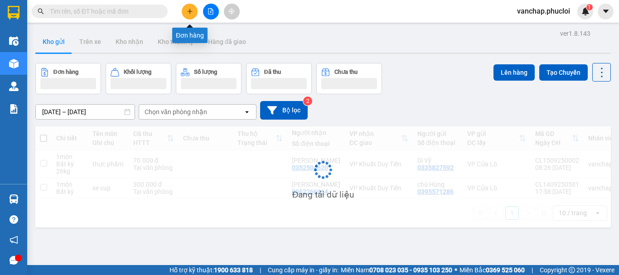
click at [190, 13] on icon "plus" at bounding box center [189, 11] width 0 height 5
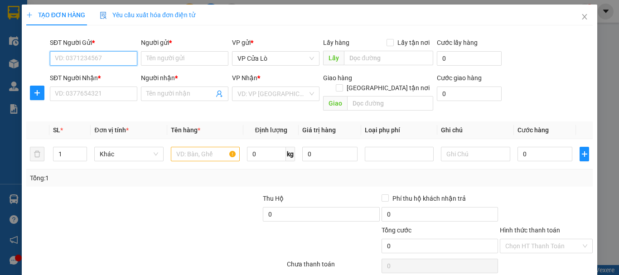
click at [86, 55] on input "SĐT Người Gửi *" at bounding box center [93, 58] width 87 height 14
type input "0962133534"
click at [90, 73] on div "0962133534 - CLO" at bounding box center [93, 77] width 76 height 10
type input "CLO"
type input "0962133534"
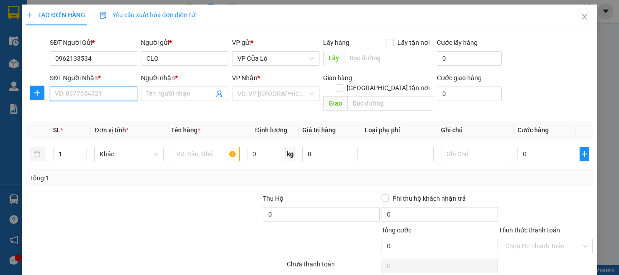
click at [106, 97] on input "SĐT Người Nhận *" at bounding box center [93, 93] width 87 height 14
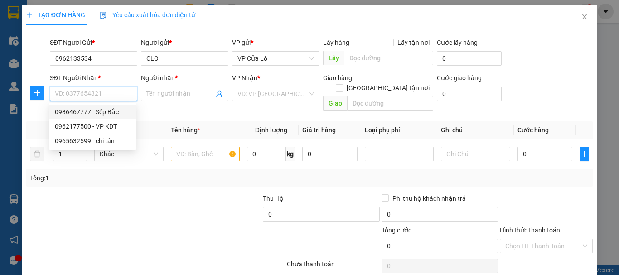
click at [91, 111] on div "0986467777 - Sếp Bắc" at bounding box center [93, 112] width 76 height 10
type input "0986467777"
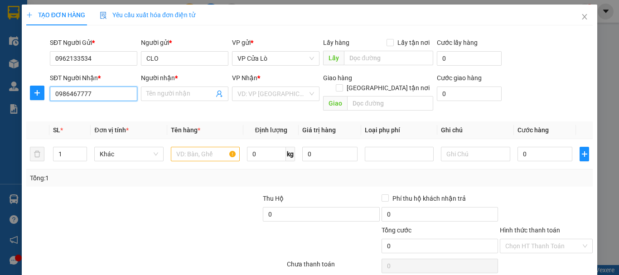
type input "Sếp Bắc"
click at [211, 147] on input "text" at bounding box center [205, 154] width 69 height 14
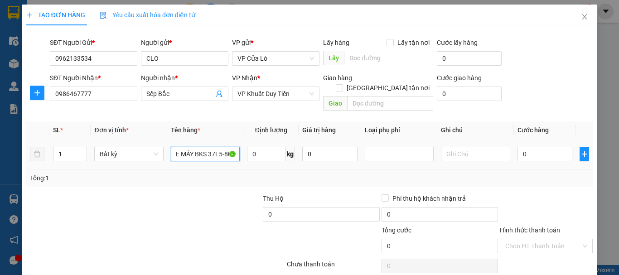
scroll to position [0, 8]
type input "XE MÁY BKS 37L5-8055"
click at [521, 147] on input "0" at bounding box center [544, 154] width 55 height 14
type input "1"
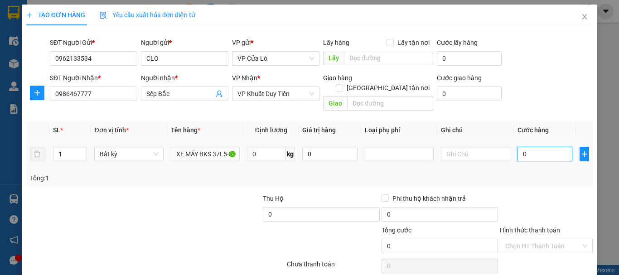
type input "1"
type input "1.000"
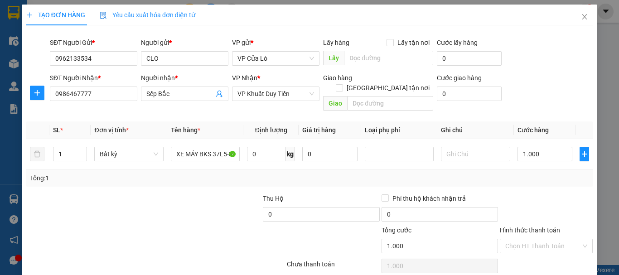
click at [536, 175] on div "Tổng: 1" at bounding box center [309, 177] width 566 height 17
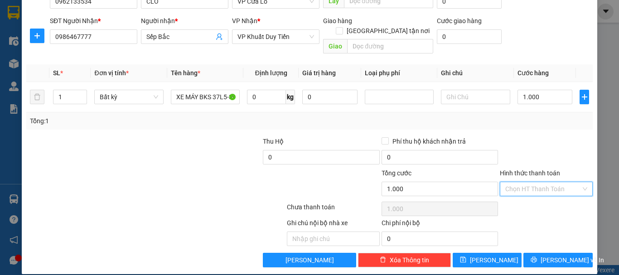
click at [534, 182] on input "Hình thức thanh toán" at bounding box center [543, 189] width 76 height 14
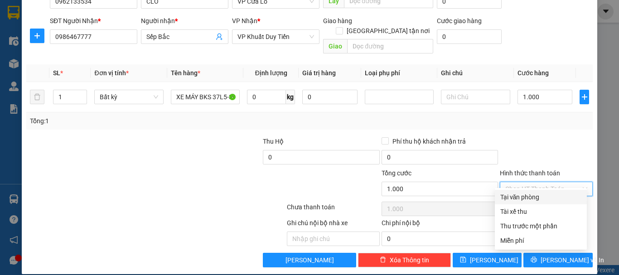
click at [539, 136] on div at bounding box center [546, 152] width 95 height 32
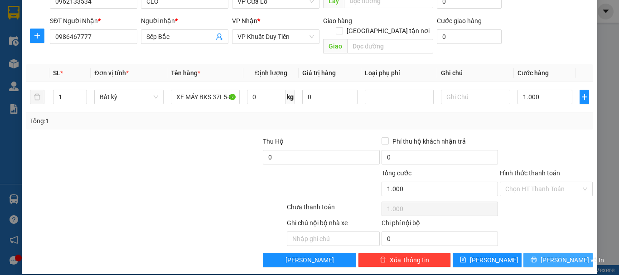
click at [542, 253] on button "[PERSON_NAME] và In" at bounding box center [557, 260] width 69 height 14
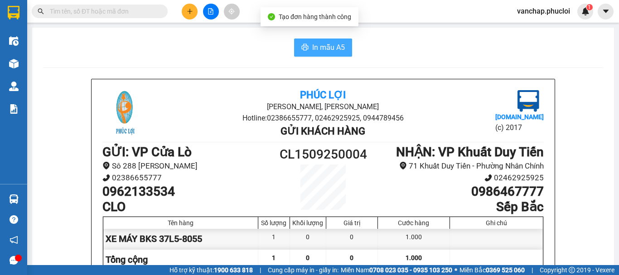
click at [335, 48] on span "In mẫu A5" at bounding box center [328, 47] width 33 height 11
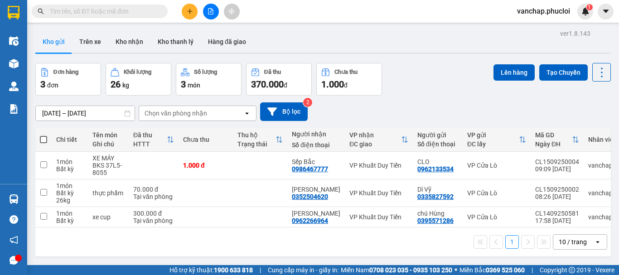
click at [213, 14] on button at bounding box center [211, 12] width 16 height 16
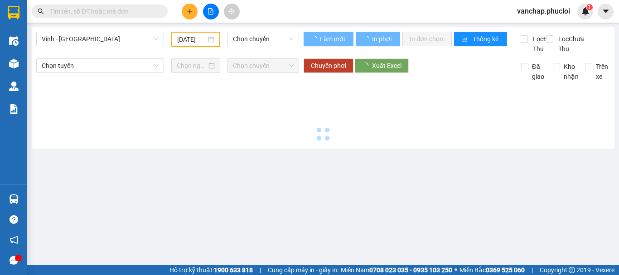
type input "[DATE]"
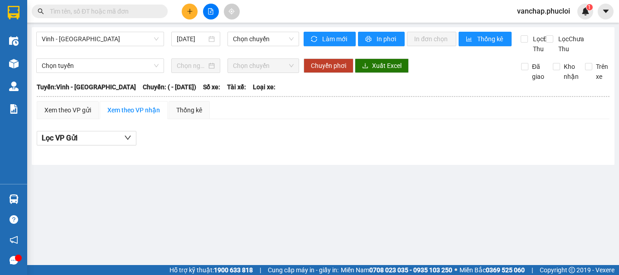
click at [83, 47] on div "Vinh - [GEOGRAPHIC_DATA] [DATE] Chọn chuyến" at bounding box center [167, 43] width 263 height 22
click at [86, 38] on span "Vinh - [GEOGRAPHIC_DATA]" at bounding box center [100, 39] width 117 height 14
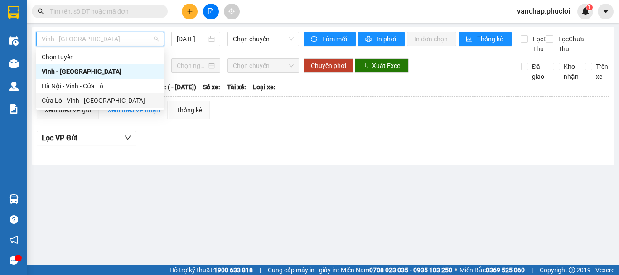
click at [73, 105] on div "Cửa Lò - Vinh - [GEOGRAPHIC_DATA]" at bounding box center [100, 101] width 117 height 10
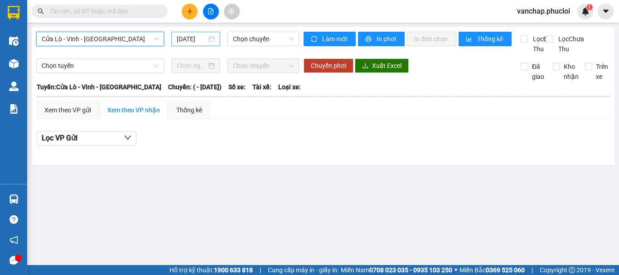
click at [206, 38] on input "[DATE]" at bounding box center [192, 39] width 30 height 10
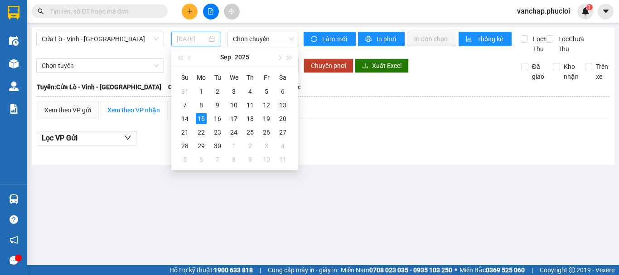
click at [283, 106] on div "13" at bounding box center [282, 105] width 11 height 11
type input "[DATE]"
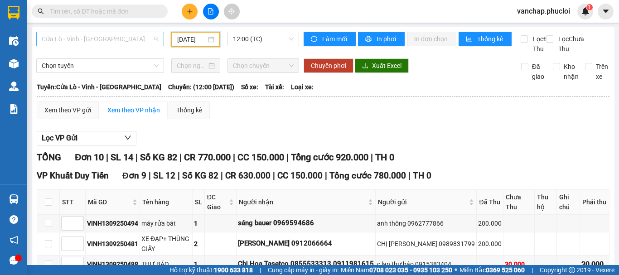
click at [104, 34] on span "Cửa Lò - Vinh - [GEOGRAPHIC_DATA]" at bounding box center [100, 39] width 117 height 14
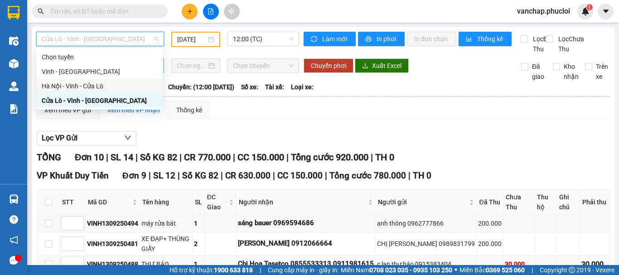
click at [70, 84] on div "Hà Nội - Vinh - Cửa Lò" at bounding box center [99, 86] width 115 height 10
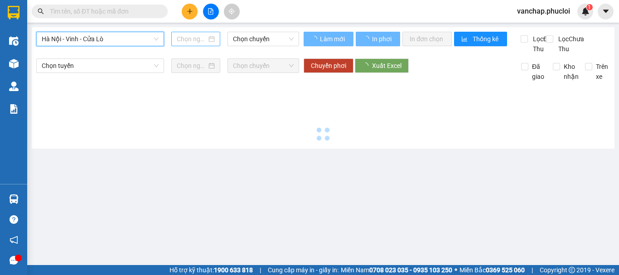
type input "[DATE]"
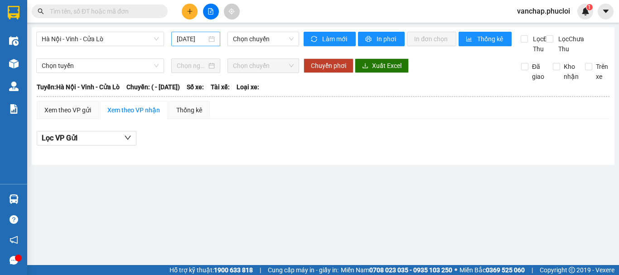
click at [213, 42] on div "[DATE]" at bounding box center [196, 39] width 38 height 10
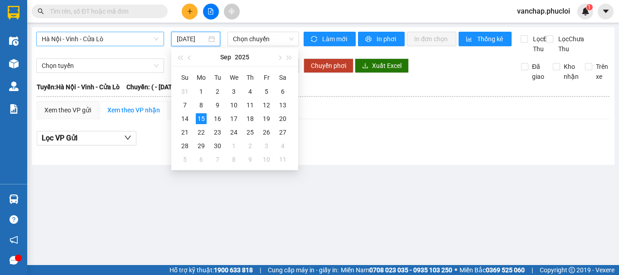
click at [94, 38] on span "Hà Nội - Vinh - Cửa Lò" at bounding box center [100, 39] width 117 height 14
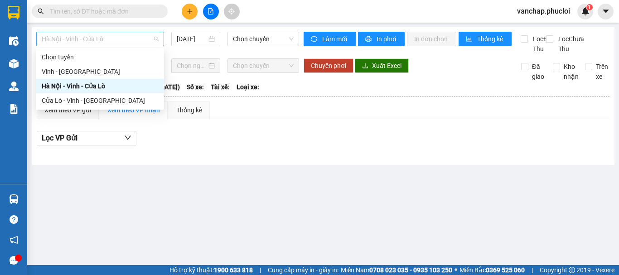
scroll to position [0, 0]
click at [80, 104] on div "Cửa Lò - Vinh - [GEOGRAPHIC_DATA]" at bounding box center [100, 101] width 117 height 10
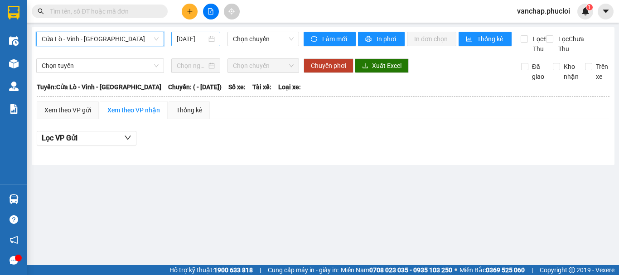
click at [214, 37] on div "[DATE]" at bounding box center [196, 39] width 38 height 10
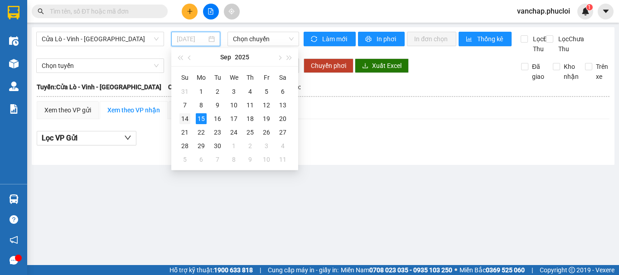
click at [188, 116] on div "14" at bounding box center [184, 118] width 11 height 11
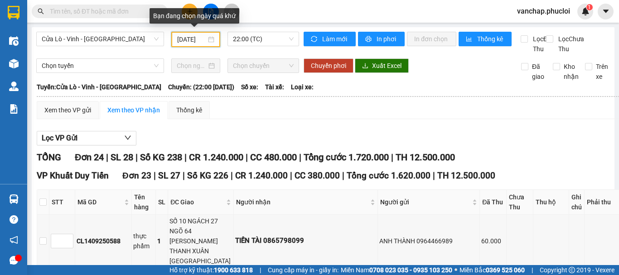
click at [211, 43] on div "[DATE]" at bounding box center [195, 39] width 37 height 10
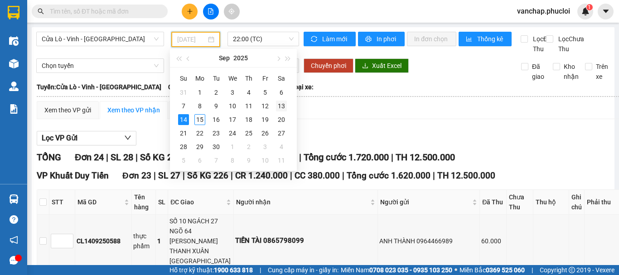
click at [282, 108] on div "13" at bounding box center [281, 106] width 11 height 11
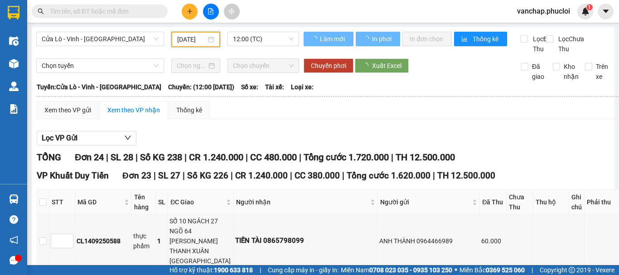
scroll to position [0, 3]
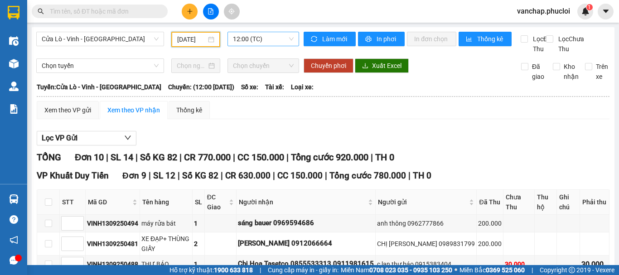
click at [251, 43] on span "12:00 (TC)" at bounding box center [263, 39] width 61 height 14
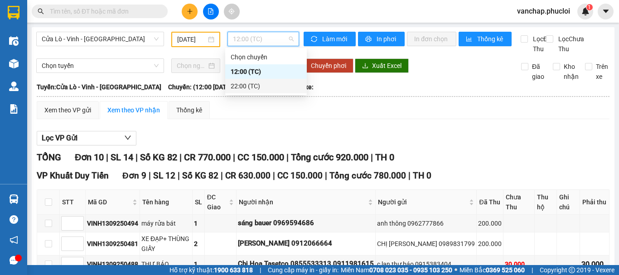
click at [238, 85] on div "22:00 (TC)" at bounding box center [265, 86] width 71 height 10
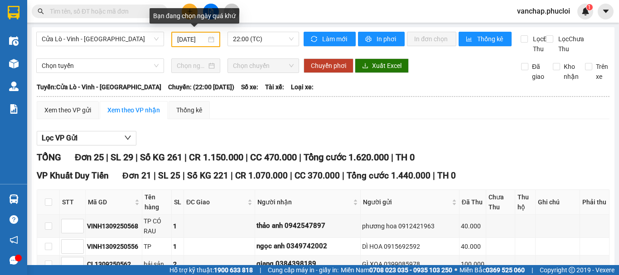
click at [207, 41] on div "[DATE]" at bounding box center [195, 39] width 37 height 10
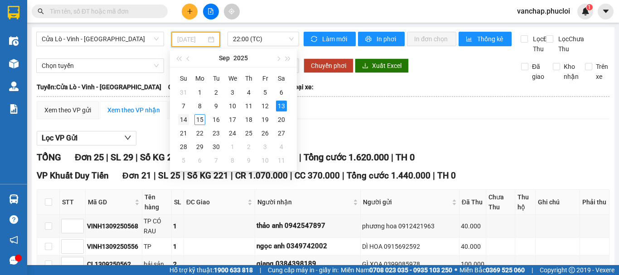
click at [186, 121] on div "14" at bounding box center [183, 119] width 11 height 11
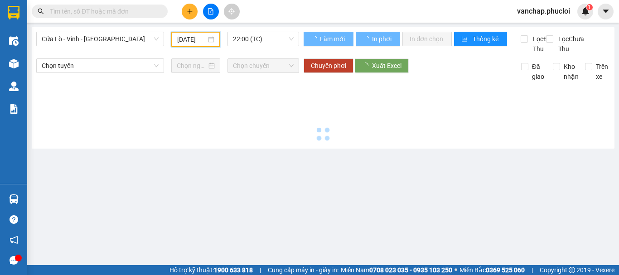
type input "[DATE]"
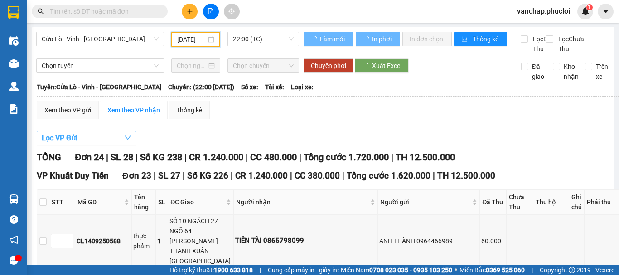
click at [104, 143] on button "Lọc VP Gửi" at bounding box center [87, 138] width 100 height 14
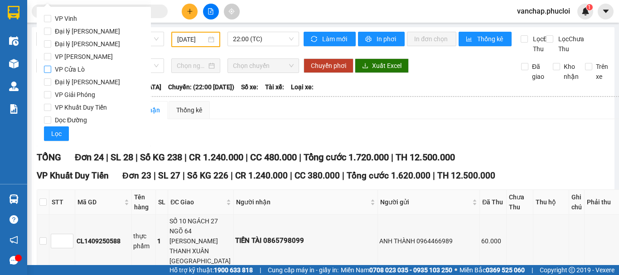
click at [44, 68] on input "VP Cửa Lò" at bounding box center [47, 69] width 7 height 7
checkbox input "true"
click at [55, 137] on span "Lọc" at bounding box center [56, 134] width 10 height 10
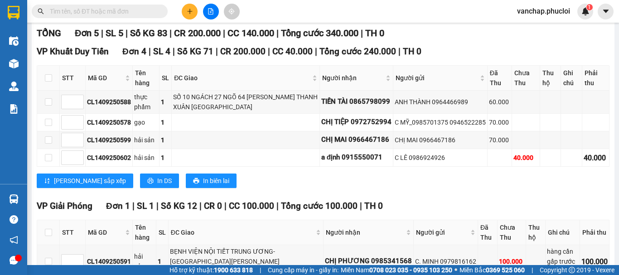
scroll to position [135, 0]
